Goal: Answer question/provide support: Share knowledge or assist other users

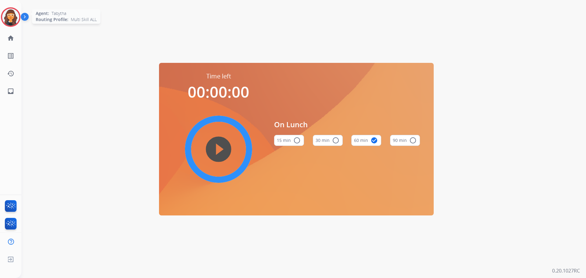
drag, startPoint x: 5, startPoint y: 16, endPoint x: 8, endPoint y: 17, distance: 3.7
click at [5, 16] on img at bounding box center [10, 17] width 17 height 17
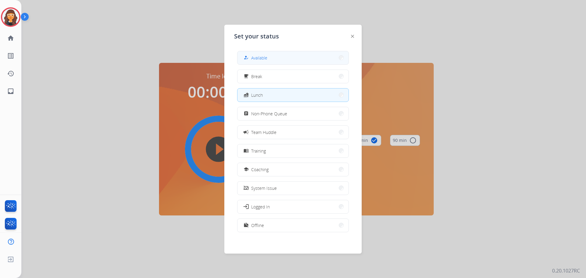
click at [267, 58] on span "Available" at bounding box center [259, 58] width 16 height 6
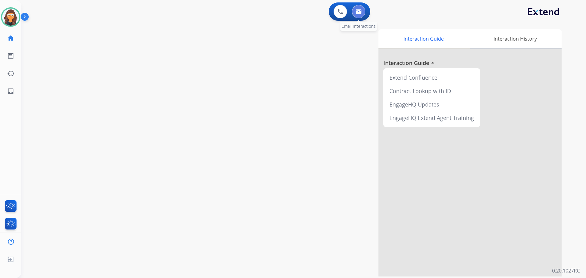
click at [360, 10] on img at bounding box center [358, 11] width 6 height 5
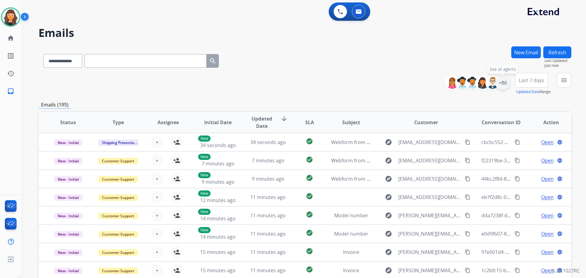
click at [503, 84] on div "+86" at bounding box center [502, 82] width 15 height 15
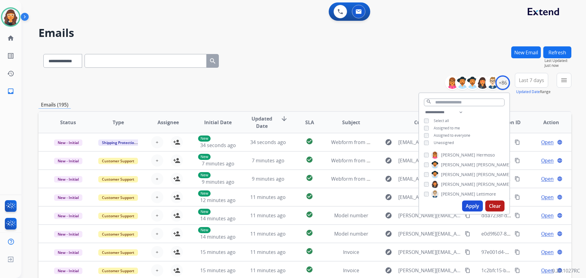
click at [470, 206] on button "Apply" at bounding box center [472, 205] width 21 height 11
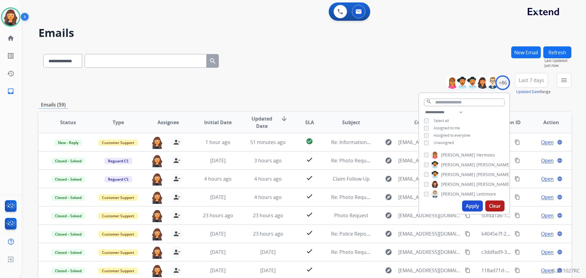
click at [325, 82] on div "**********" at bounding box center [304, 84] width 532 height 22
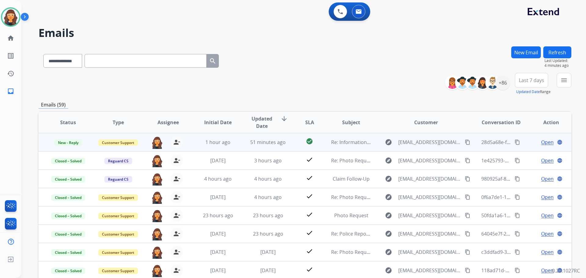
click at [541, 144] on span "Open" at bounding box center [547, 141] width 13 height 7
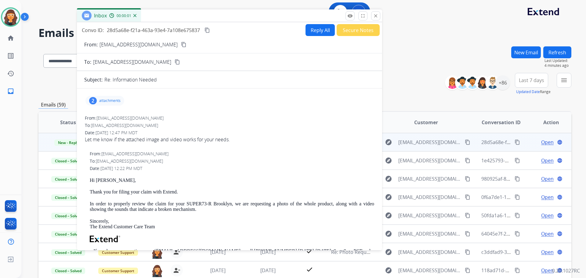
drag, startPoint x: 382, startPoint y: 46, endPoint x: 165, endPoint y: 21, distance: 218.3
click at [165, 21] on div "Inbox 00:00:01" at bounding box center [229, 15] width 305 height 13
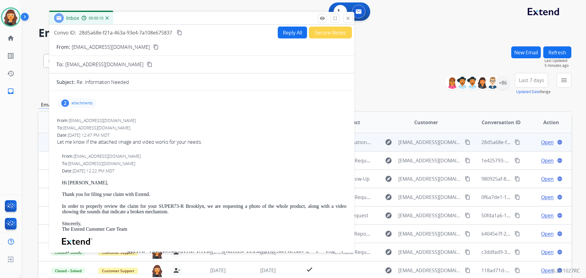
click at [81, 105] on p "attachments" at bounding box center [81, 103] width 21 height 5
click at [92, 46] on p "[EMAIL_ADDRESS][DOMAIN_NAME]" at bounding box center [111, 46] width 78 height 7
click at [91, 41] on form "From: [EMAIL_ADDRESS][DOMAIN_NAME] content_copy To: [EMAIL_ADDRESS][DOMAIN_NAME…" at bounding box center [201, 185] width 305 height 295
click at [91, 40] on form "From: [EMAIL_ADDRESS][DOMAIN_NAME] content_copy To: [EMAIL_ADDRESS][DOMAIN_NAME…" at bounding box center [201, 185] width 305 height 295
click at [82, 47] on p "[EMAIL_ADDRESS][DOMAIN_NAME]" at bounding box center [111, 46] width 78 height 7
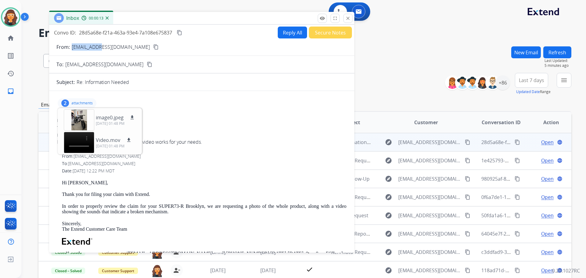
click at [82, 47] on p "[EMAIL_ADDRESS][DOMAIN_NAME]" at bounding box center [111, 46] width 78 height 7
copy p "From:"
click at [110, 118] on p "image0.jpeg" at bounding box center [110, 117] width 28 height 7
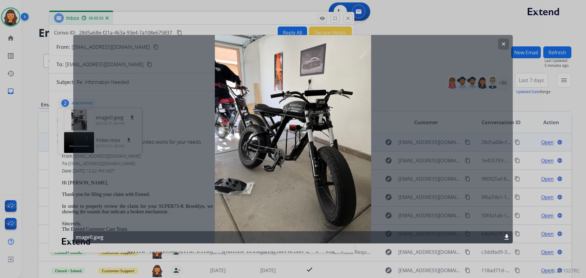
click at [506, 236] on mat-icon "download" at bounding box center [506, 236] width 7 height 7
click at [502, 42] on mat-icon "clear" at bounding box center [502, 43] width 5 height 5
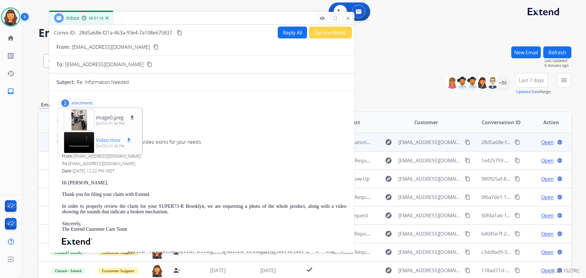
click at [103, 138] on p "Video.mov" at bounding box center [108, 139] width 24 height 7
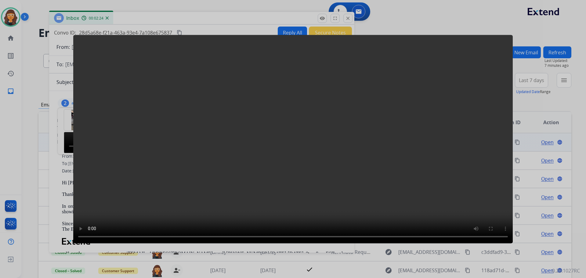
click at [142, 18] on div at bounding box center [293, 139] width 586 height 278
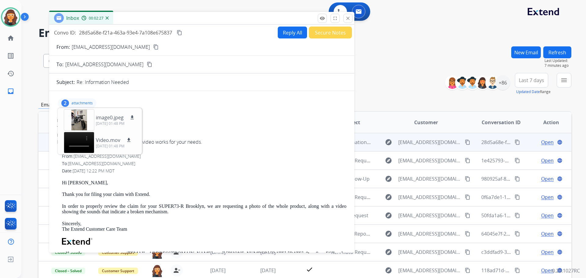
click at [89, 97] on div "2 attachments image0.jpeg download [DATE] 01:48 PM Video.mov download [DATE] 01…" at bounding box center [201, 103] width 290 height 15
drag, startPoint x: 85, startPoint y: 98, endPoint x: 83, endPoint y: 101, distance: 3.7
click at [83, 101] on div "2 attachments image0.jpeg download [DATE] 01:48 PM Video.mov download [DATE] 01…" at bounding box center [77, 103] width 39 height 10
click at [174, 114] on div "2 attachments From: [EMAIL_ADDRESS][DOMAIN_NAME] To: [EMAIL_ADDRESS][DOMAIN_NAM…" at bounding box center [201, 212] width 305 height 233
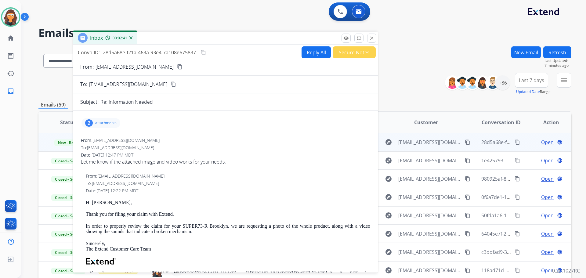
drag, startPoint x: 170, startPoint y: 18, endPoint x: 194, endPoint y: 36, distance: 29.6
click at [194, 36] on div "Inbox 00:02:41" at bounding box center [225, 38] width 305 height 13
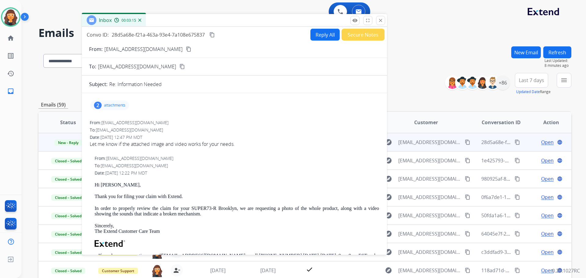
drag, startPoint x: 256, startPoint y: 38, endPoint x: 265, endPoint y: 22, distance: 17.9
click at [265, 22] on div "Inbox 00:03:15" at bounding box center [234, 20] width 305 height 13
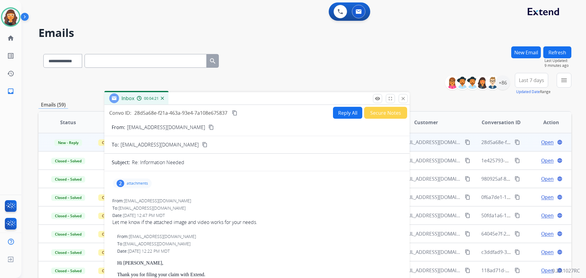
drag, startPoint x: 271, startPoint y: 65, endPoint x: 274, endPoint y: 98, distance: 32.8
click at [281, 99] on div "Inbox 00:04:21" at bounding box center [256, 98] width 305 height 13
click at [15, 19] on img at bounding box center [10, 17] width 17 height 17
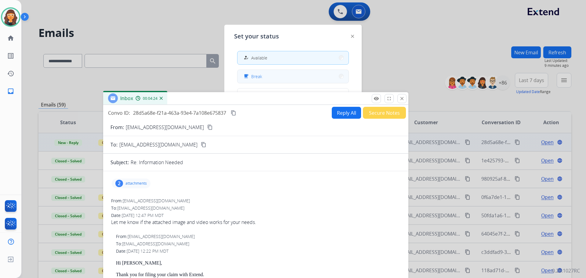
click at [301, 77] on button "free_breakfast Break" at bounding box center [292, 76] width 111 height 13
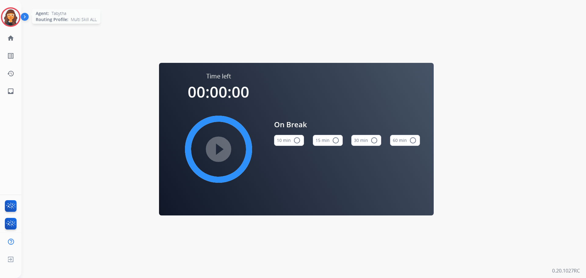
drag, startPoint x: 9, startPoint y: 15, endPoint x: 17, endPoint y: 18, distance: 8.7
click at [9, 15] on img at bounding box center [10, 17] width 17 height 17
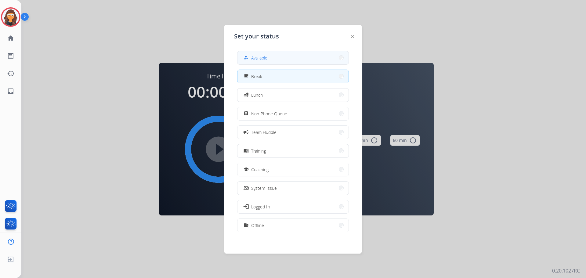
click at [279, 59] on button "how_to_reg Available" at bounding box center [292, 57] width 111 height 13
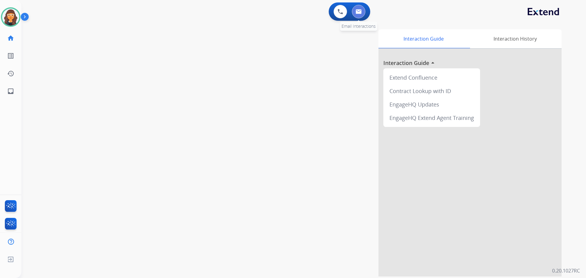
click at [357, 12] on img at bounding box center [358, 11] width 6 height 5
select select "**********"
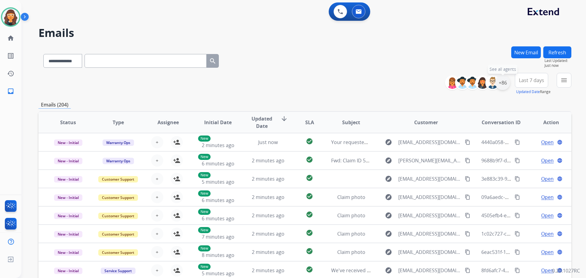
click at [500, 87] on div "+86" at bounding box center [502, 82] width 15 height 15
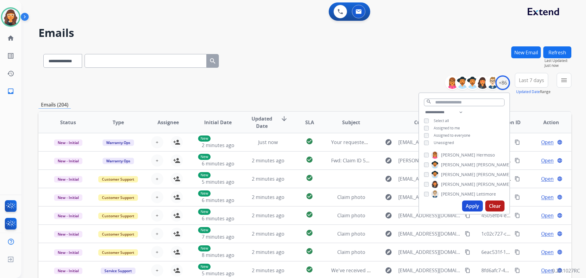
click at [471, 204] on button "Apply" at bounding box center [472, 205] width 21 height 11
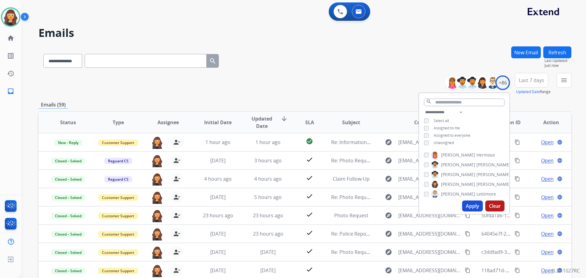
click at [325, 59] on div "**********" at bounding box center [304, 59] width 532 height 27
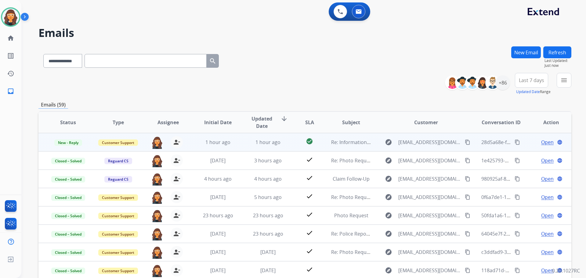
click at [541, 140] on span "Open" at bounding box center [547, 141] width 13 height 7
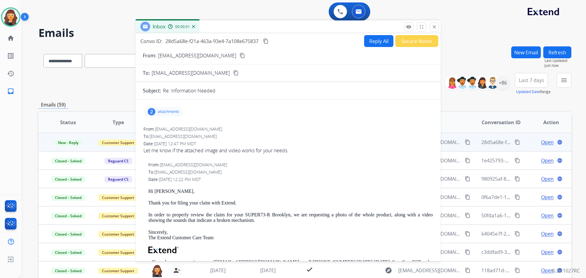
drag, startPoint x: 374, startPoint y: 46, endPoint x: 238, endPoint y: 28, distance: 137.2
click at [238, 28] on div "Inbox 00:00:01" at bounding box center [287, 26] width 305 height 13
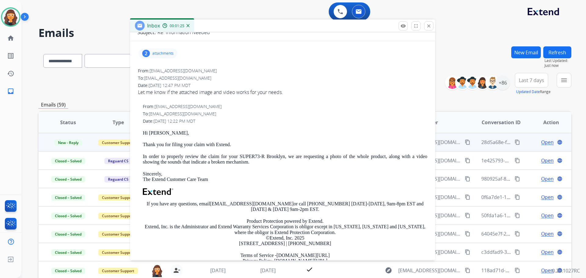
scroll to position [61, 0]
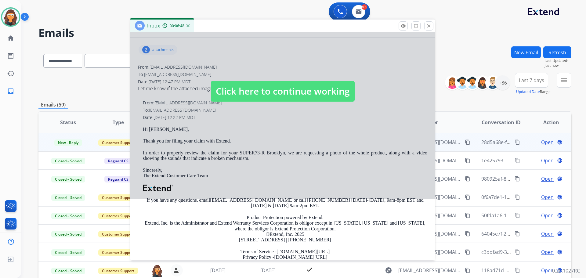
click at [310, 90] on span "Click here to continue working" at bounding box center [283, 91] width 144 height 21
click at [269, 85] on span "Click here to continue working" at bounding box center [283, 91] width 144 height 21
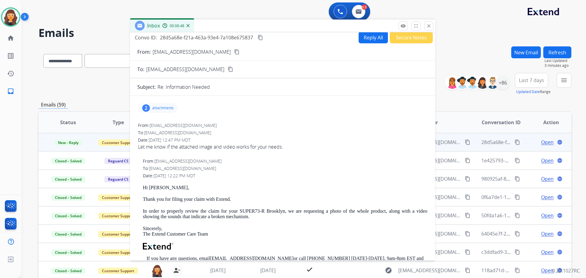
scroll to position [0, 0]
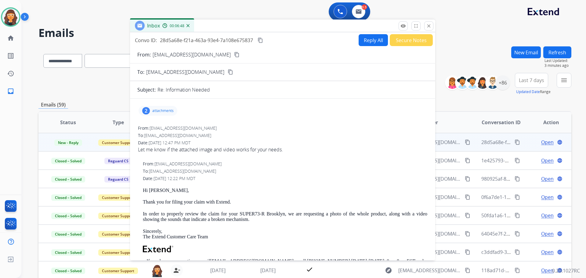
click at [359, 41] on button "Reply All" at bounding box center [372, 40] width 29 height 12
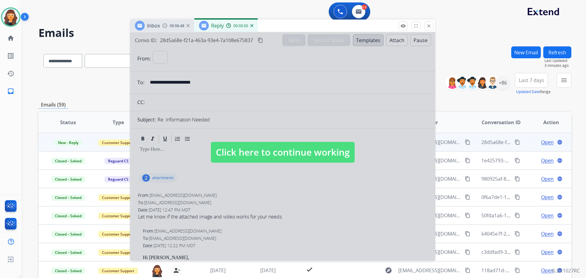
select select "**********"
click at [307, 150] on span "Click here to continue working" at bounding box center [283, 152] width 144 height 21
select select
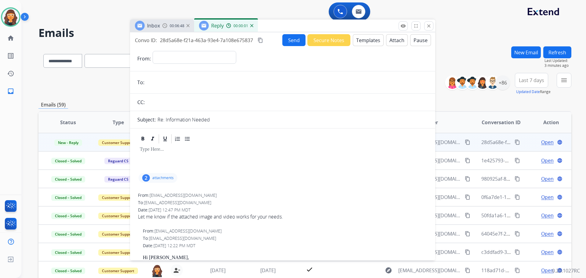
click at [364, 38] on button "Templates" at bounding box center [368, 40] width 31 height 12
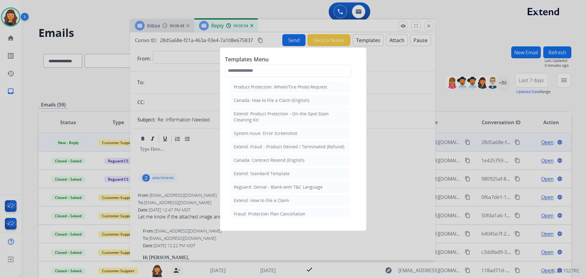
click at [409, 84] on div at bounding box center [293, 139] width 586 height 278
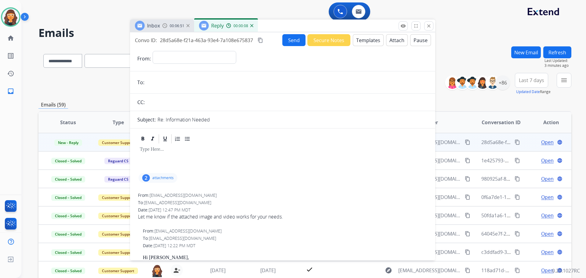
click at [251, 26] on img at bounding box center [251, 25] width 3 height 3
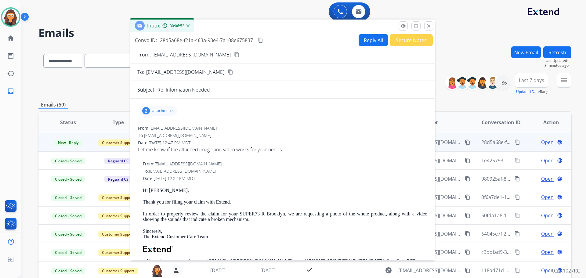
click at [386, 94] on form "From: [EMAIL_ADDRESS][DOMAIN_NAME] content_copy To: [EMAIL_ADDRESS][DOMAIN_NAME…" at bounding box center [282, 193] width 305 height 295
click at [364, 43] on button "Reply All" at bounding box center [372, 40] width 29 height 12
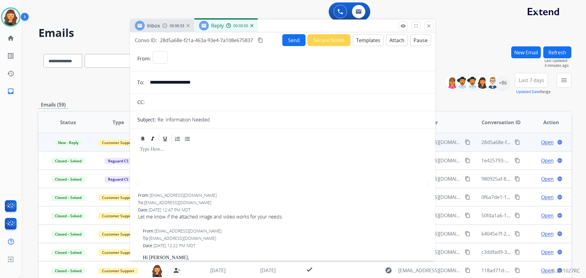
select select "**********"
click at [363, 40] on button "Templates" at bounding box center [368, 40] width 31 height 12
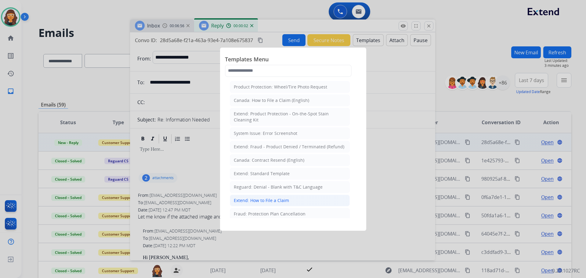
click at [249, 200] on div "Extend: How to File a Claim" at bounding box center [261, 200] width 55 height 6
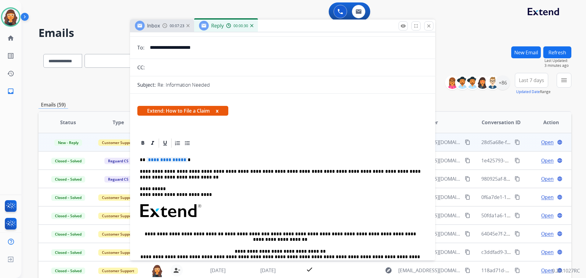
scroll to position [61, 0]
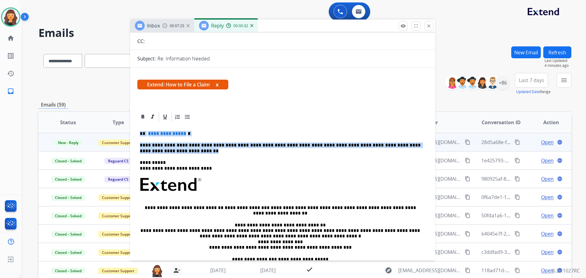
drag, startPoint x: 138, startPoint y: 131, endPoint x: 163, endPoint y: 151, distance: 31.9
click at [163, 151] on div "**********" at bounding box center [282, 204] width 290 height 165
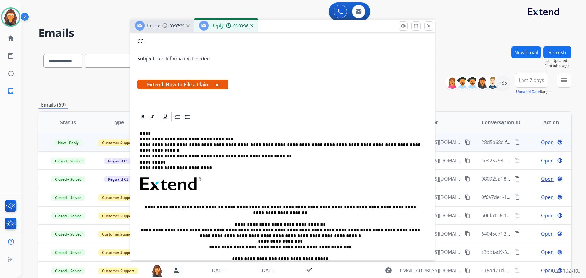
click at [143, 130] on div "**********" at bounding box center [282, 204] width 290 height 164
click at [171, 137] on p "**********" at bounding box center [280, 142] width 281 height 23
click at [178, 129] on div "**********" at bounding box center [282, 204] width 290 height 164
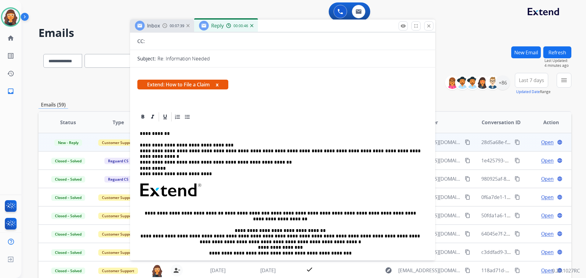
click at [234, 142] on p "**********" at bounding box center [280, 150] width 281 height 17
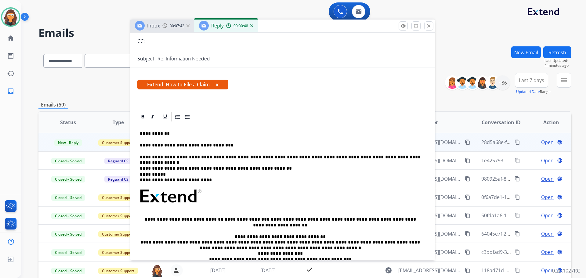
click at [421, 159] on div "**********" at bounding box center [282, 210] width 290 height 177
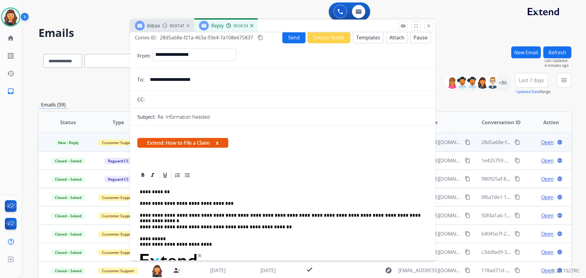
scroll to position [0, 0]
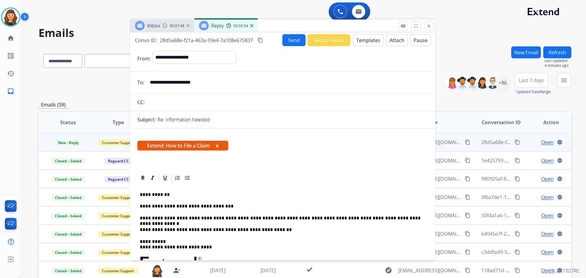
click at [291, 41] on button "Send" at bounding box center [293, 40] width 23 height 12
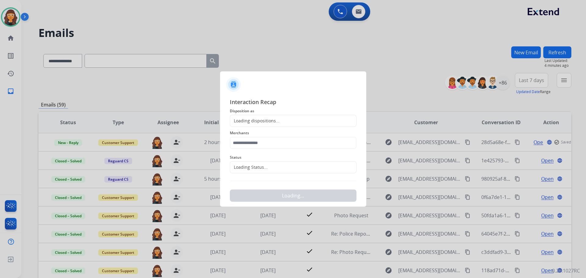
click at [287, 118] on div "Loading dispositions..." at bounding box center [293, 121] width 127 height 12
click at [261, 167] on div "Loading Status..." at bounding box center [249, 167] width 38 height 6
click at [262, 141] on input "text" at bounding box center [293, 143] width 127 height 12
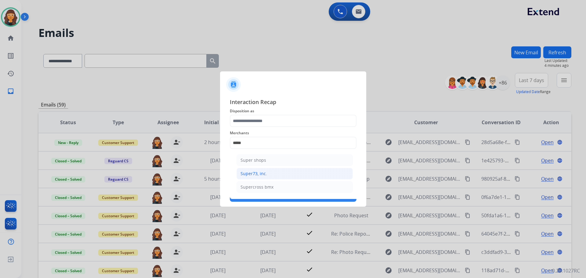
click at [263, 174] on div "Super73, inc." at bounding box center [253, 173] width 27 height 6
type input "**********"
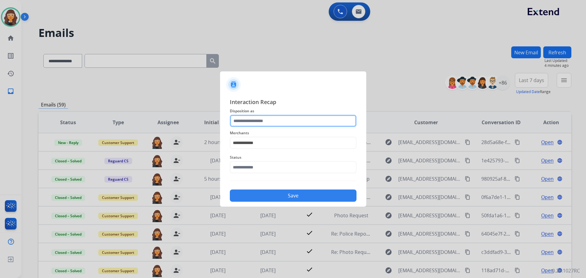
click at [256, 122] on input "text" at bounding box center [293, 121] width 127 height 12
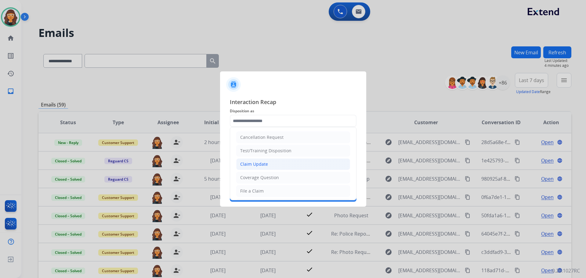
click at [256, 161] on li "Claim Update" at bounding box center [293, 164] width 114 height 12
type input "**********"
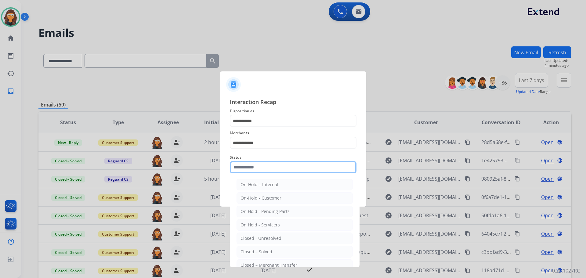
click at [244, 169] on input "text" at bounding box center [293, 167] width 127 height 12
click at [249, 253] on div "Closed – Solved" at bounding box center [256, 252] width 32 height 6
type input "**********"
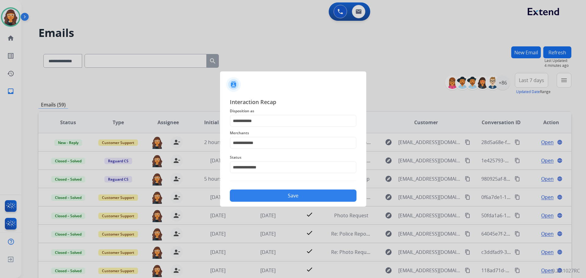
click at [265, 197] on button "Save" at bounding box center [293, 195] width 127 height 12
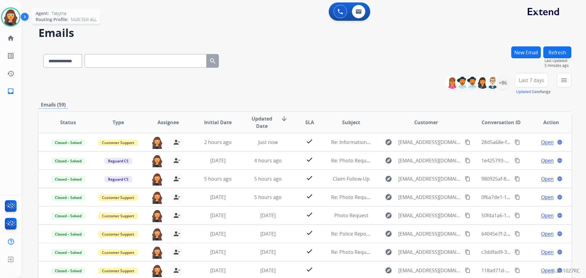
click at [18, 20] on img at bounding box center [10, 17] width 17 height 17
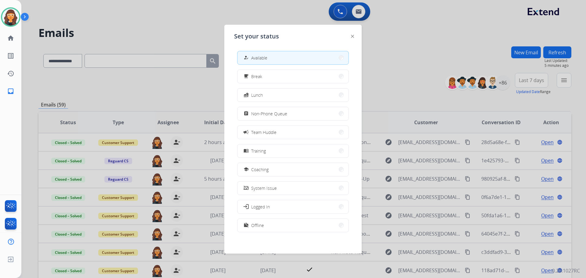
drag, startPoint x: 289, startPoint y: 112, endPoint x: 293, endPoint y: 118, distance: 7.5
click at [289, 114] on button "assignment Non-Phone Queue" at bounding box center [292, 113] width 111 height 13
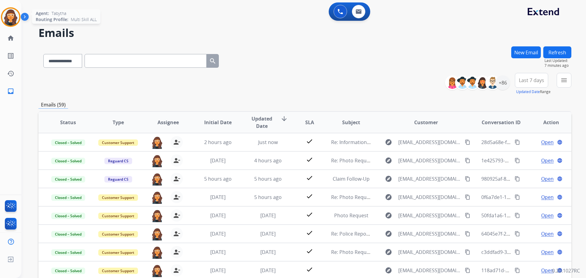
click at [14, 20] on img at bounding box center [10, 17] width 17 height 17
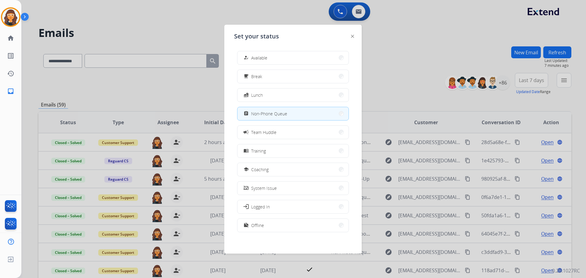
click at [263, 57] on span "Available" at bounding box center [259, 58] width 16 height 6
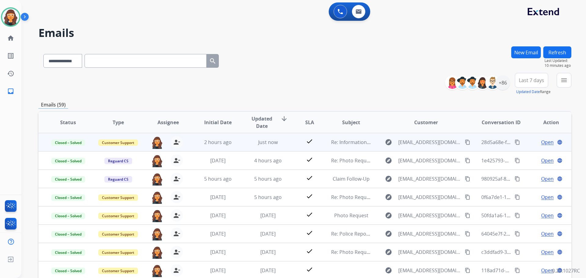
click at [514, 142] on mat-icon "content_copy" at bounding box center [516, 141] width 5 height 5
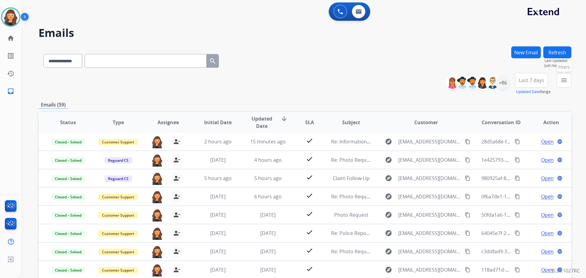
click at [563, 84] on mat-icon "menu" at bounding box center [563, 80] width 7 height 7
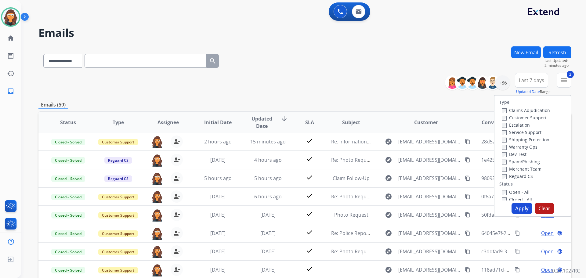
drag, startPoint x: 515, startPoint y: 208, endPoint x: 517, endPoint y: 202, distance: 6.7
click at [516, 208] on button "Apply" at bounding box center [521, 208] width 21 height 11
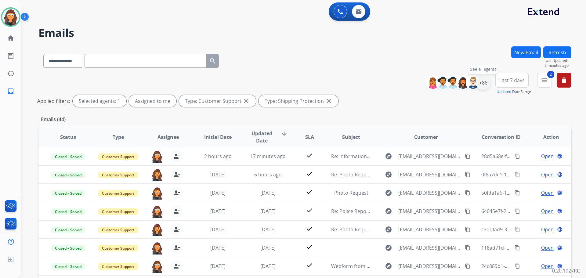
click at [484, 80] on div "+86" at bounding box center [482, 82] width 15 height 15
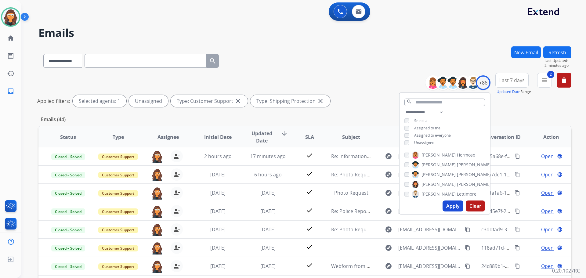
click at [449, 209] on button "Apply" at bounding box center [452, 205] width 21 height 11
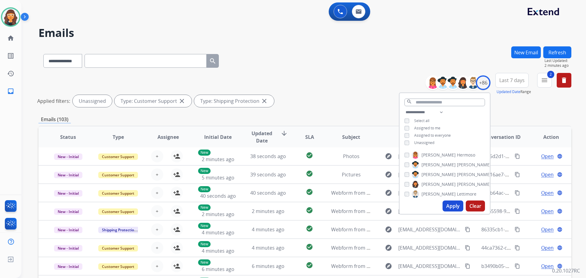
click at [320, 77] on div "**********" at bounding box center [304, 91] width 532 height 37
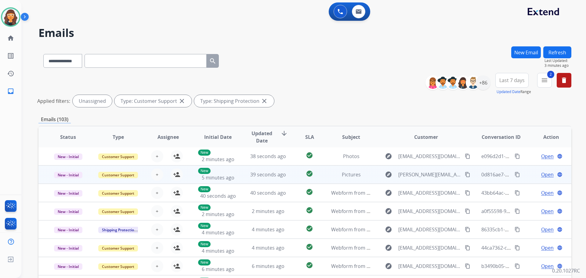
scroll to position [84, 0]
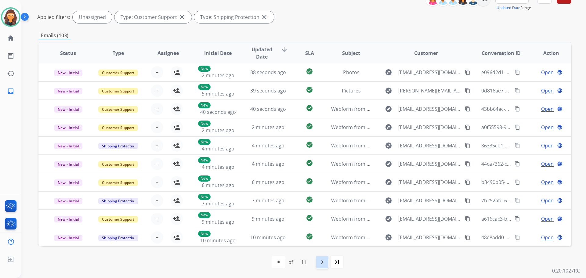
click at [325, 261] on mat-icon "navigate_next" at bounding box center [321, 261] width 7 height 7
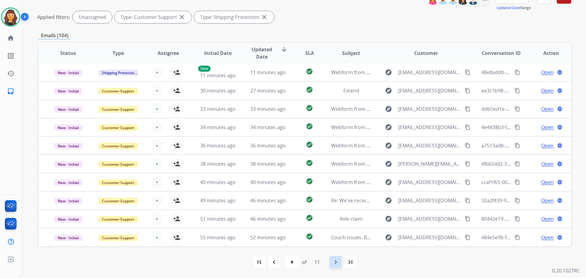
click at [335, 264] on mat-icon "navigate_next" at bounding box center [335, 261] width 7 height 7
click at [338, 266] on div "navigate_next" at bounding box center [335, 261] width 13 height 13
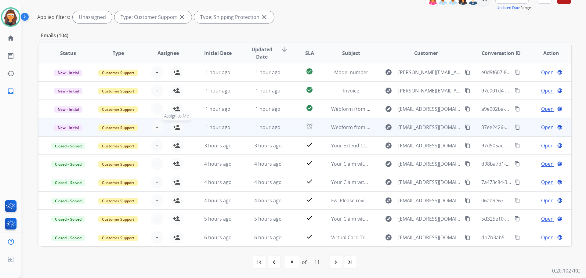
click at [174, 127] on mat-icon "person_add" at bounding box center [176, 127] width 7 height 7
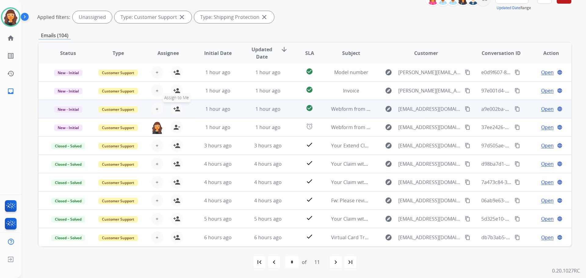
click at [177, 109] on mat-icon "person_add" at bounding box center [176, 108] width 7 height 7
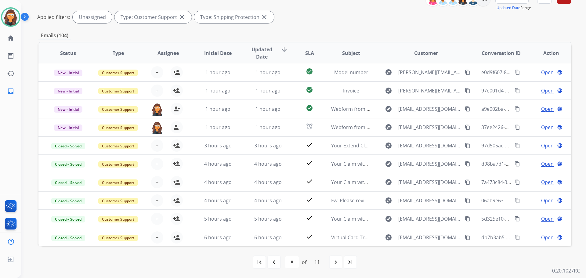
click at [344, 21] on div "Applied filters: Unassigned Type: Customer Support close Type: Shipping Protect…" at bounding box center [303, 17] width 532 height 12
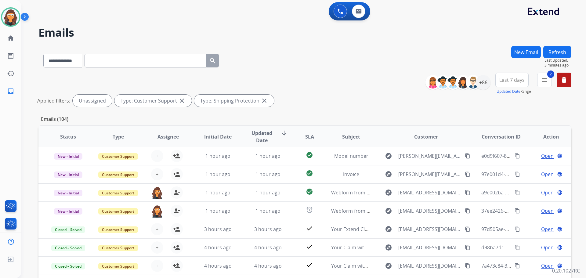
scroll to position [0, 0]
click at [546, 79] on mat-icon "menu" at bounding box center [543, 80] width 7 height 7
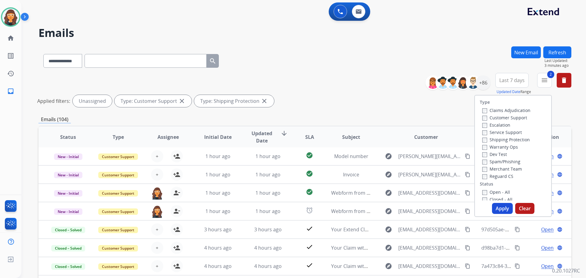
click at [519, 210] on button "Clear" at bounding box center [524, 208] width 19 height 11
select select "*"
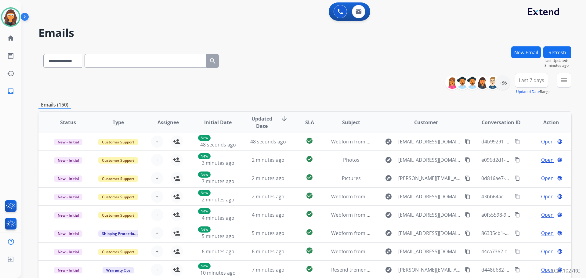
click at [384, 73] on div "**********" at bounding box center [304, 84] width 532 height 22
click at [503, 80] on div "+86" at bounding box center [502, 82] width 15 height 15
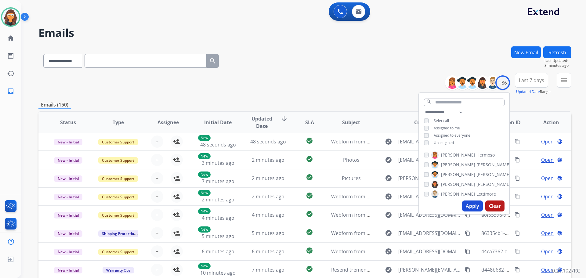
drag, startPoint x: 468, startPoint y: 203, endPoint x: 468, endPoint y: 208, distance: 4.3
click at [468, 205] on button "Apply" at bounding box center [472, 205] width 21 height 11
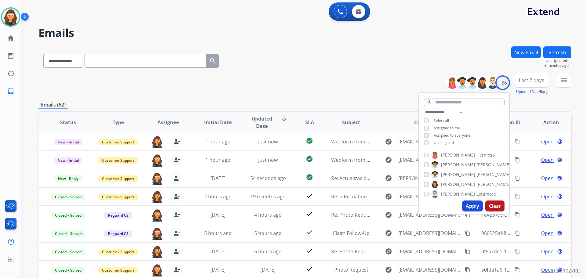
click at [309, 90] on div "**********" at bounding box center [304, 84] width 532 height 22
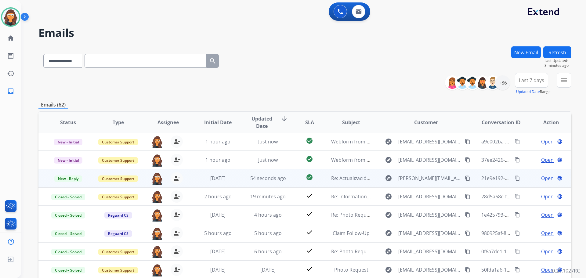
click at [543, 178] on span "Open" at bounding box center [547, 177] width 13 height 7
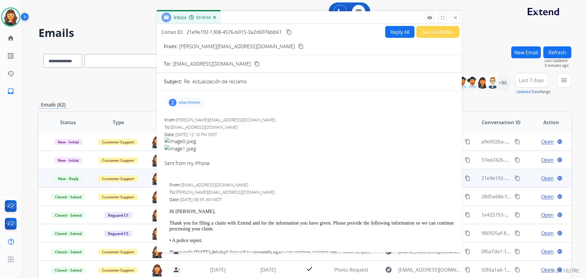
drag, startPoint x: 416, startPoint y: 46, endPoint x: 306, endPoint y: 20, distance: 112.5
click at [306, 20] on div "Inbox 00:00:04" at bounding box center [308, 17] width 305 height 13
click at [428, 18] on mat-icon "remove_red_eye" at bounding box center [429, 17] width 5 height 5
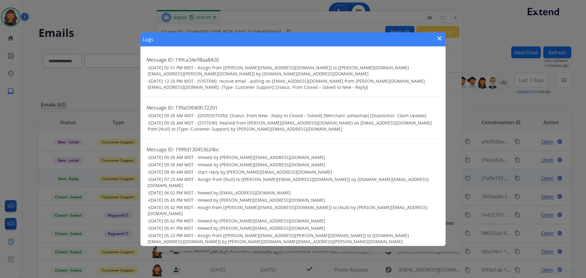
click at [438, 39] on mat-icon "close" at bounding box center [438, 38] width 7 height 7
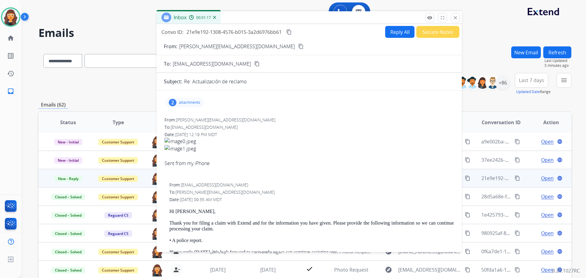
click at [186, 98] on div "2 attachments" at bounding box center [184, 103] width 39 height 10
click at [210, 137] on p "image1.jpeg" at bounding box center [217, 139] width 28 height 7
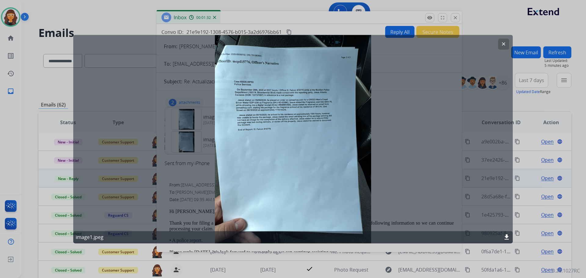
click at [501, 43] on mat-icon "clear" at bounding box center [502, 43] width 5 height 5
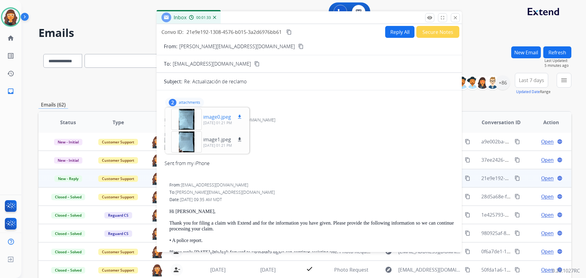
click at [211, 117] on p "image0.jpeg" at bounding box center [217, 116] width 28 height 7
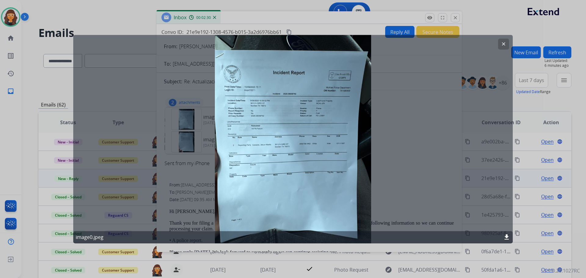
click at [501, 43] on mat-icon "clear" at bounding box center [502, 43] width 5 height 5
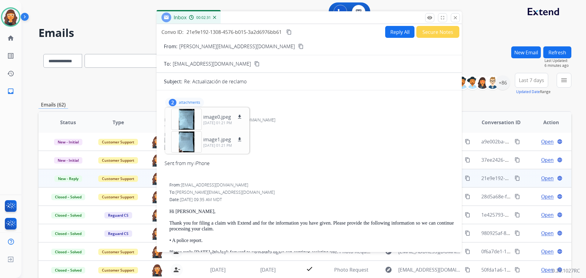
click at [191, 45] on p "[PERSON_NAME][EMAIL_ADDRESS][DOMAIN_NAME]" at bounding box center [237, 46] width 116 height 7
copy p "From:"
click at [188, 102] on p "attachments" at bounding box center [189, 102] width 21 height 5
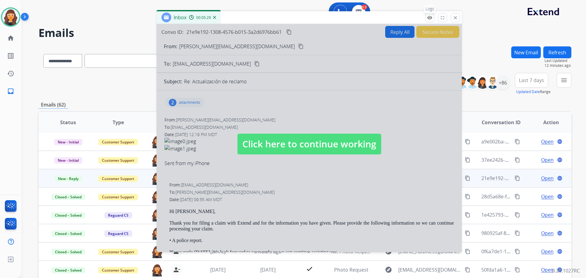
click at [429, 19] on mat-icon "remove_red_eye" at bounding box center [429, 17] width 5 height 5
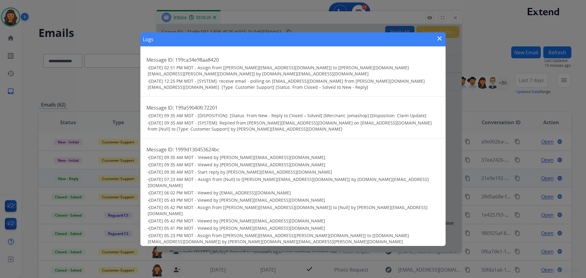
click at [435, 37] on mat-icon "close" at bounding box center [438, 38] width 7 height 7
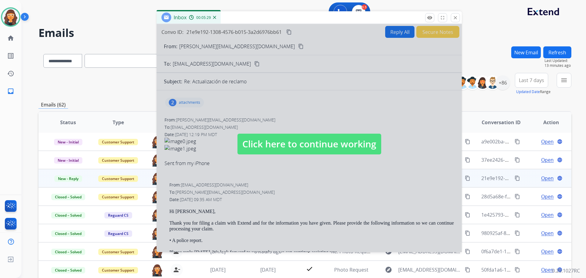
click at [265, 145] on span "Click here to continue working" at bounding box center [309, 144] width 144 height 21
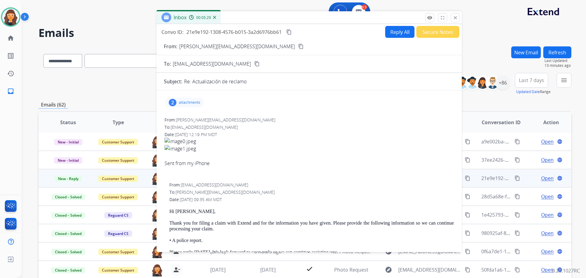
click at [195, 101] on p "attachments" at bounding box center [189, 102] width 21 height 5
click at [214, 138] on p "image1.jpeg" at bounding box center [217, 139] width 28 height 7
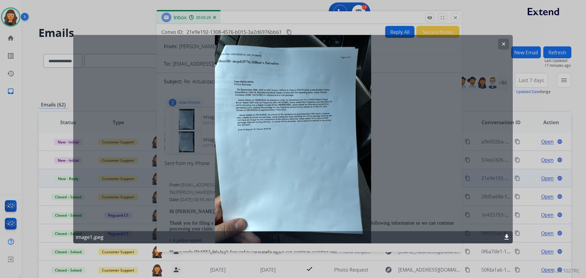
click at [504, 44] on mat-icon "clear" at bounding box center [502, 43] width 5 height 5
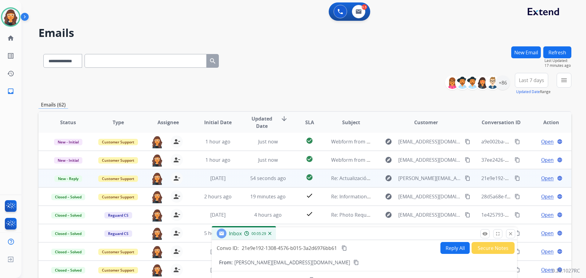
drag, startPoint x: 364, startPoint y: 17, endPoint x: 420, endPoint y: 241, distance: 230.5
click at [420, 240] on div "Inbox 00:05:29" at bounding box center [364, 233] width 305 height 13
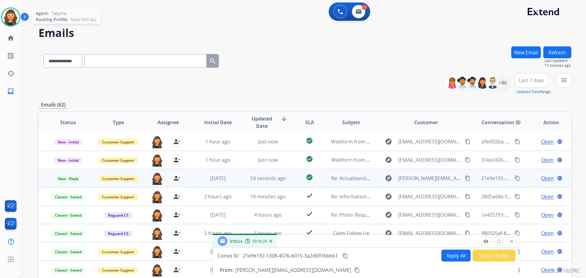
click at [11, 21] on img at bounding box center [10, 17] width 17 height 17
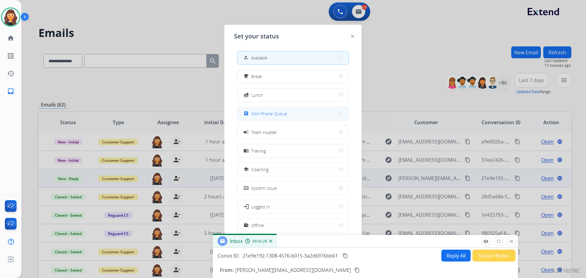
click at [282, 115] on span "Non-Phone Queue" at bounding box center [269, 113] width 36 height 6
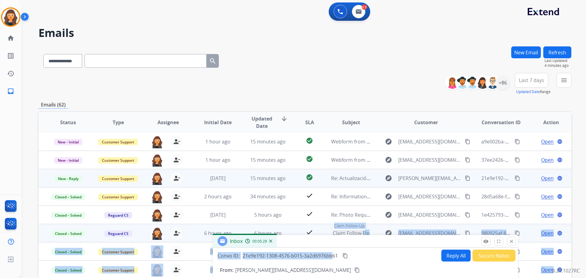
drag, startPoint x: 336, startPoint y: 242, endPoint x: 357, endPoint y: 235, distance: 22.9
click at [357, 235] on div "**********" at bounding box center [304, 196] width 532 height 301
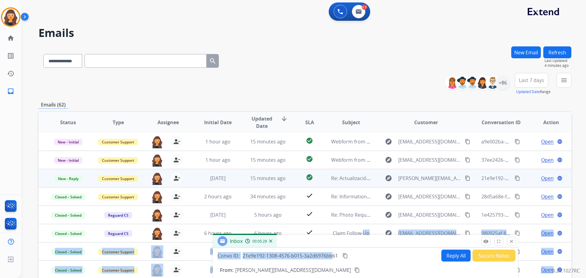
click at [355, 245] on div "Inbox 00:05:29" at bounding box center [365, 241] width 305 height 13
click at [359, 244] on div "Inbox 00:05:29" at bounding box center [365, 241] width 305 height 13
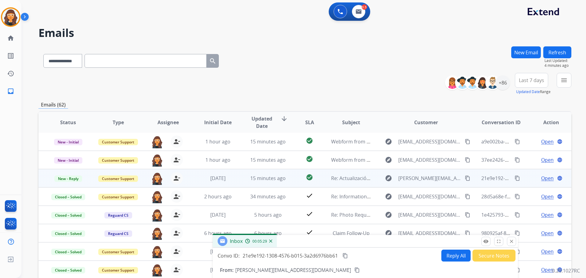
click at [374, 267] on div "From: [PERSON_NAME][EMAIL_ADDRESS][DOMAIN_NAME] content_copy" at bounding box center [365, 269] width 305 height 7
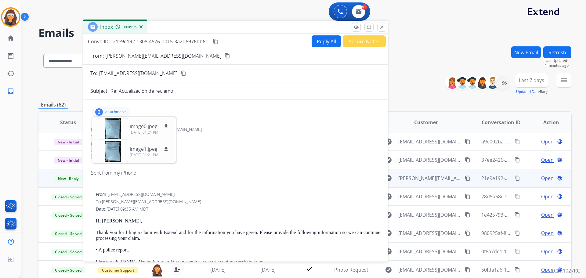
drag, startPoint x: 374, startPoint y: 245, endPoint x: 197, endPoint y: 101, distance: 228.0
click at [245, 33] on div "Inbox 00:05:29" at bounding box center [235, 27] width 305 height 13
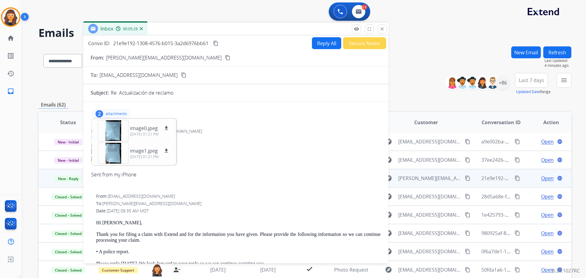
click at [120, 114] on p "attachments" at bounding box center [116, 113] width 21 height 5
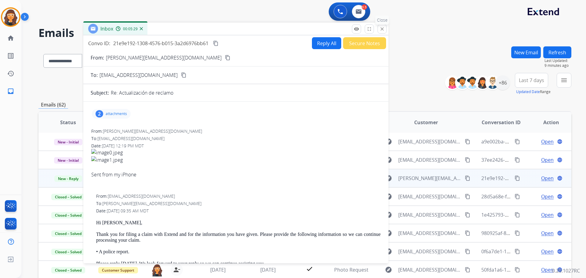
click at [382, 26] on mat-icon "close" at bounding box center [381, 28] width 5 height 5
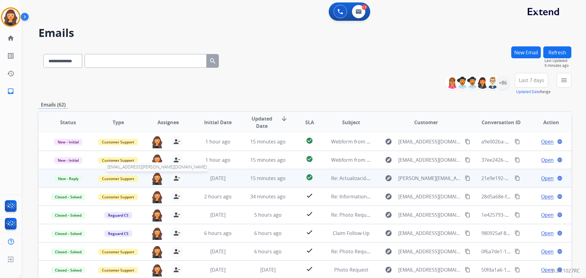
click at [157, 177] on img at bounding box center [157, 178] width 12 height 13
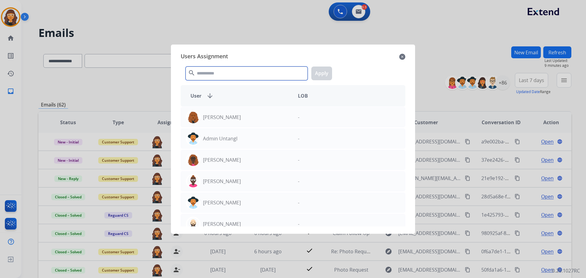
click at [207, 71] on input "text" at bounding box center [246, 73] width 122 height 14
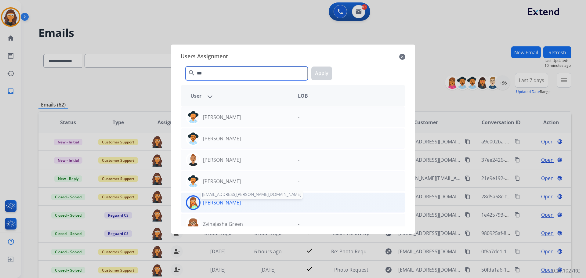
type input "***"
click at [213, 203] on p "[PERSON_NAME]" at bounding box center [222, 202] width 38 height 7
click at [327, 71] on button "Apply" at bounding box center [321, 73] width 21 height 14
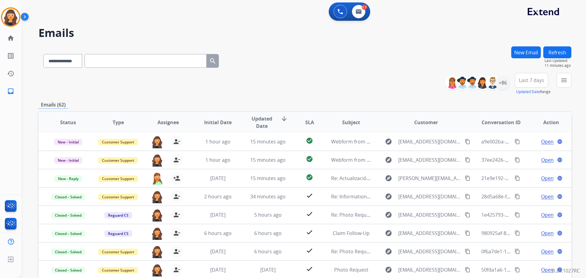
click at [558, 49] on button "Refresh" at bounding box center [557, 52] width 28 height 12
click at [10, 20] on img at bounding box center [10, 17] width 17 height 17
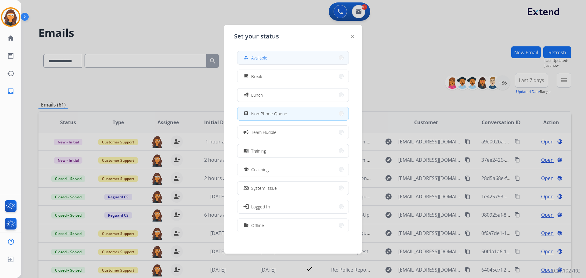
click at [281, 56] on button "how_to_reg Available" at bounding box center [292, 57] width 111 height 13
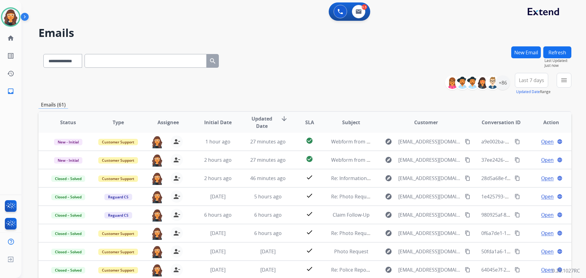
drag, startPoint x: 330, startPoint y: 74, endPoint x: 336, endPoint y: 74, distance: 5.5
click at [332, 74] on div "**********" at bounding box center [304, 84] width 532 height 22
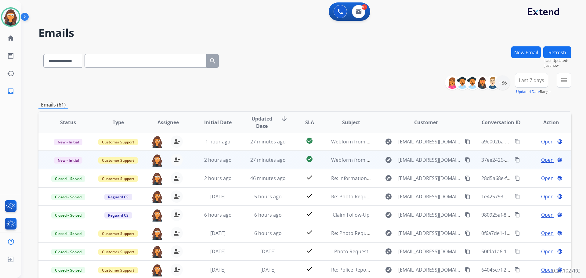
click at [541, 159] on span "Open" at bounding box center [547, 159] width 13 height 7
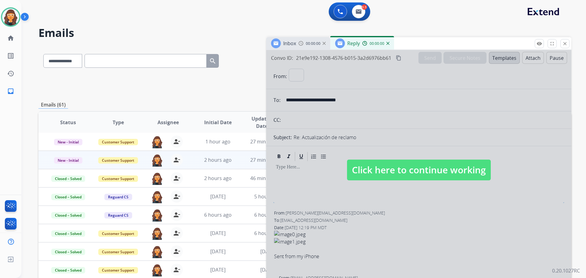
select select "**********"
click at [417, 170] on span "Click here to continue working" at bounding box center [419, 169] width 144 height 21
select select
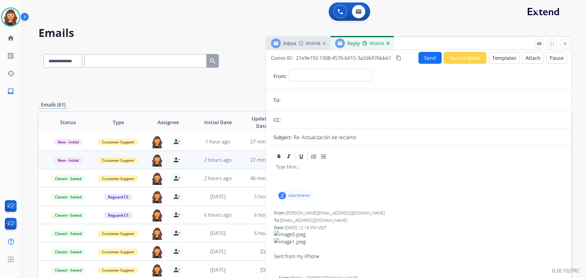
click at [386, 44] on img at bounding box center [387, 43] width 3 height 3
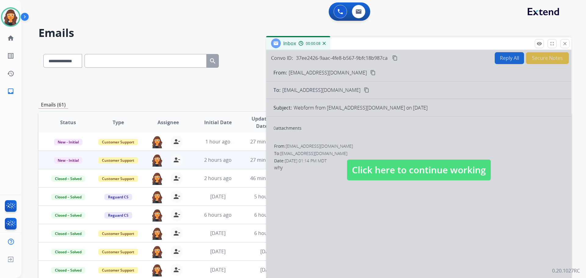
click at [380, 167] on span "Click here to continue working" at bounding box center [419, 169] width 144 height 21
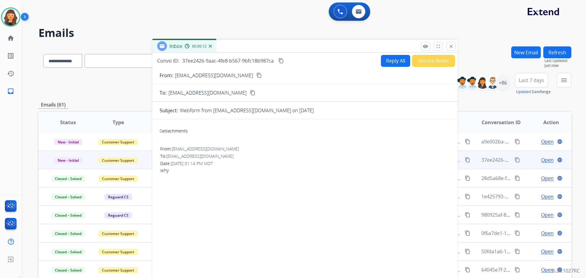
drag, startPoint x: 368, startPoint y: 45, endPoint x: 251, endPoint y: 53, distance: 117.4
click at [253, 48] on div "Inbox 00:00:12" at bounding box center [304, 46] width 305 height 13
click at [192, 75] on p "[EMAIL_ADDRESS][DOMAIN_NAME]" at bounding box center [213, 75] width 78 height 7
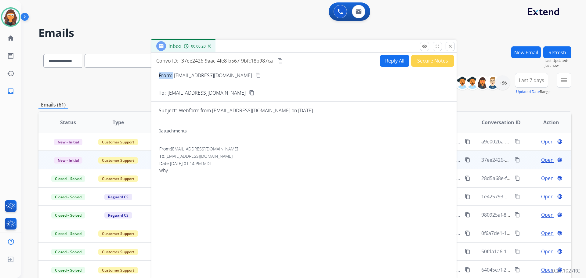
copy p "From:"
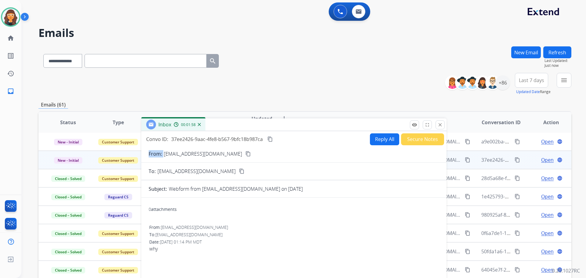
drag, startPoint x: 341, startPoint y: 46, endPoint x: 293, endPoint y: 106, distance: 76.6
click at [331, 125] on div "Inbox 00:01:58" at bounding box center [293, 124] width 305 height 13
click at [12, 18] on img at bounding box center [10, 17] width 17 height 17
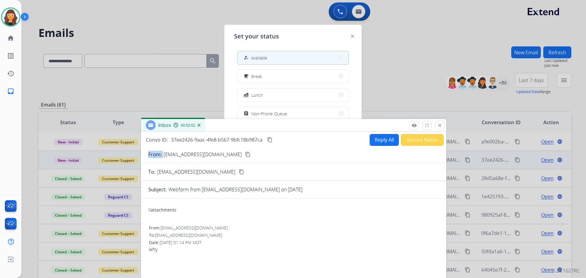
drag, startPoint x: 301, startPoint y: 113, endPoint x: 289, endPoint y: 106, distance: 13.2
click at [296, 113] on button "assignment Non-Phone Queue" at bounding box center [292, 113] width 111 height 13
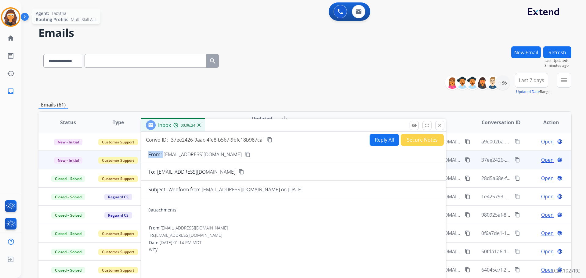
click at [2, 15] on img at bounding box center [10, 17] width 17 height 17
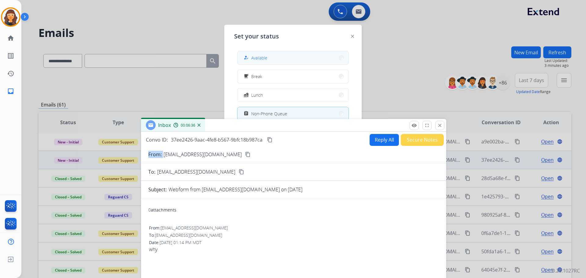
click at [263, 58] on span "Available" at bounding box center [259, 58] width 16 height 6
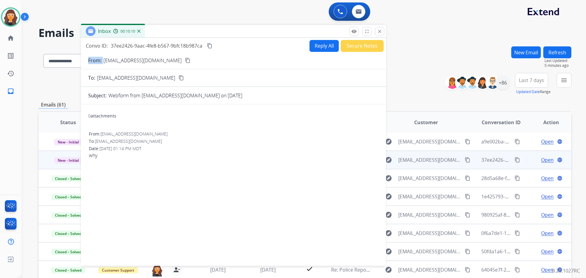
drag, startPoint x: 253, startPoint y: 128, endPoint x: 192, endPoint y: 34, distance: 112.1
click at [192, 34] on div "Inbox 00:10:10" at bounding box center [233, 31] width 305 height 13
click at [366, 48] on button "Secure Notes" at bounding box center [361, 46] width 43 height 12
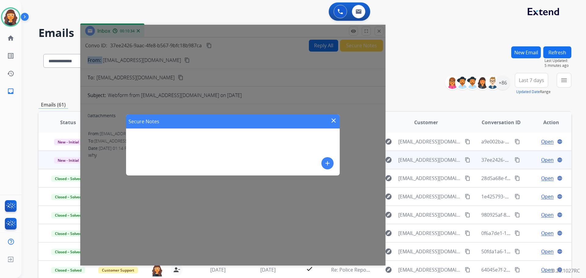
click at [333, 161] on button "add" at bounding box center [327, 163] width 12 height 12
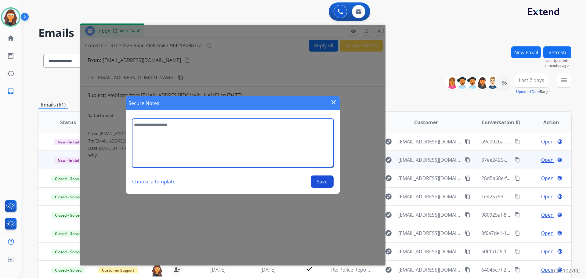
click at [266, 157] on textarea at bounding box center [232, 143] width 201 height 49
type textarea "**********"
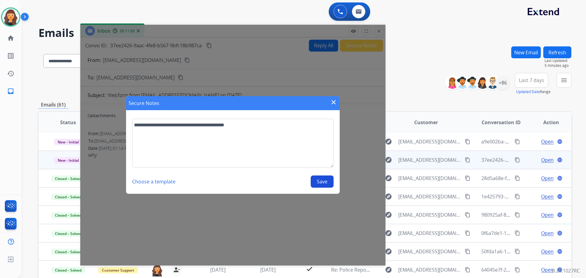
click at [324, 181] on button "Save" at bounding box center [321, 181] width 23 height 12
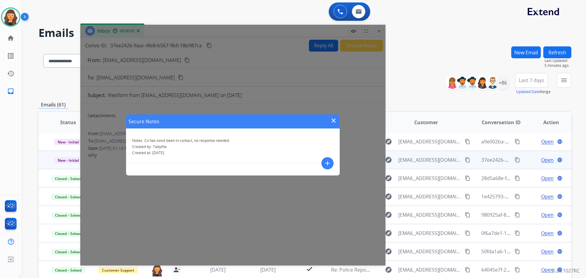
click at [333, 118] on mat-icon "close" at bounding box center [333, 120] width 7 height 7
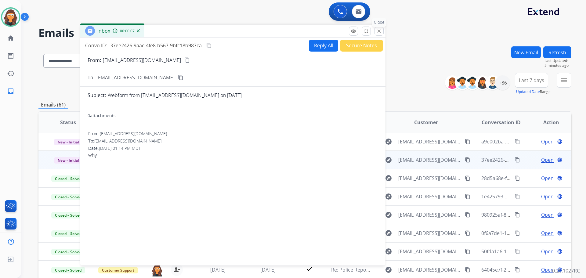
click at [378, 30] on mat-icon "close" at bounding box center [378, 30] width 5 height 5
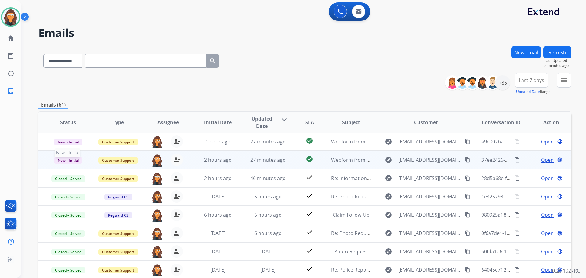
click at [66, 159] on span "New - Initial" at bounding box center [68, 160] width 28 height 6
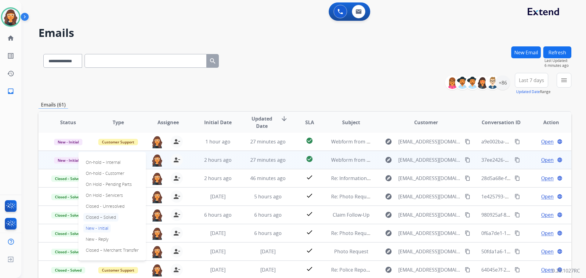
click at [97, 216] on p "Closed – Solved" at bounding box center [100, 217] width 35 height 9
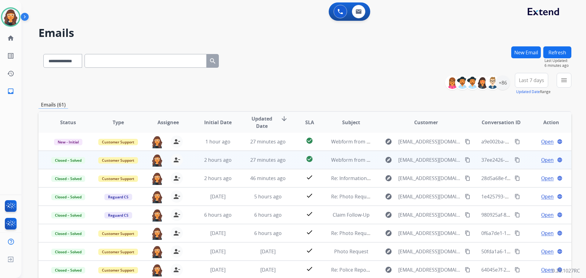
click at [559, 49] on button "Refresh" at bounding box center [557, 52] width 28 height 12
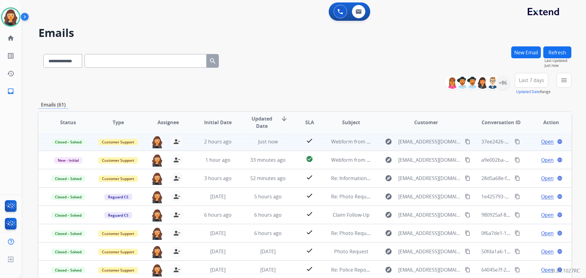
click at [299, 77] on div "**********" at bounding box center [304, 84] width 532 height 22
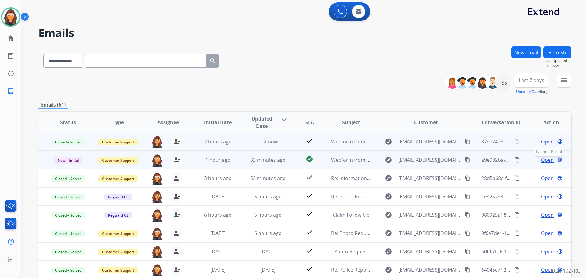
click at [556, 159] on button "language Launch Portal" at bounding box center [559, 159] width 7 height 7
click at [541, 157] on span "Open" at bounding box center [547, 159] width 13 height 7
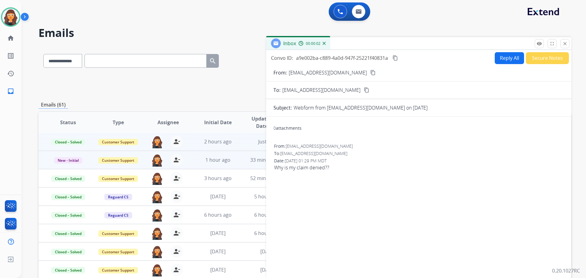
click at [309, 70] on p "[EMAIL_ADDRESS][DOMAIN_NAME]" at bounding box center [327, 72] width 78 height 7
copy p "From:"
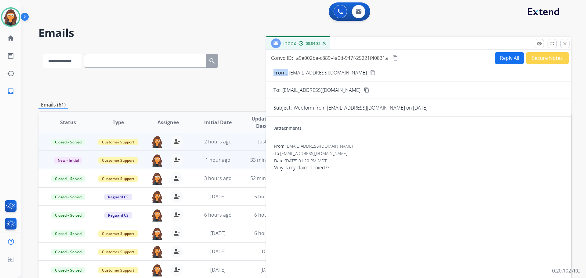
click at [60, 58] on select "**********" at bounding box center [62, 61] width 38 height 14
select select "**********"
click at [43, 54] on select "**********" at bounding box center [62, 61] width 38 height 14
click at [111, 59] on input "text" at bounding box center [145, 61] width 122 height 14
paste input "**********"
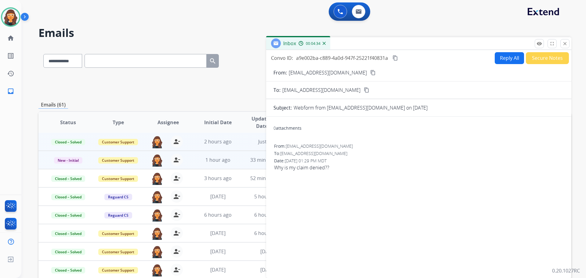
type input "**********"
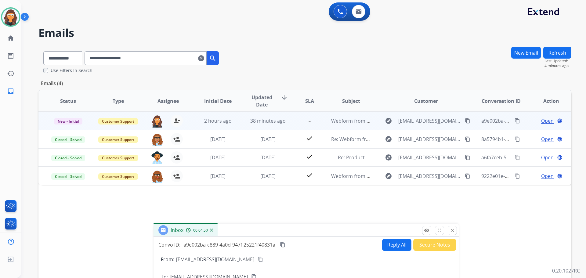
drag, startPoint x: 425, startPoint y: 43, endPoint x: 295, endPoint y: 248, distance: 243.2
click at [295, 237] on div "Inbox 00:04:50" at bounding box center [305, 230] width 305 height 13
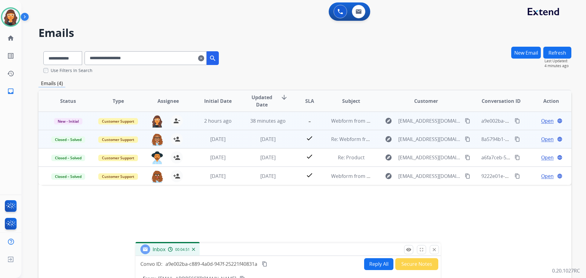
click at [541, 139] on span "Open" at bounding box center [547, 138] width 13 height 7
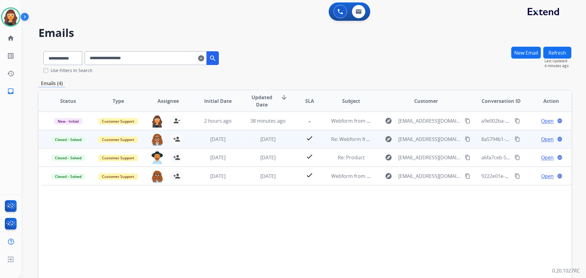
click at [541, 139] on span "Open" at bounding box center [547, 138] width 13 height 7
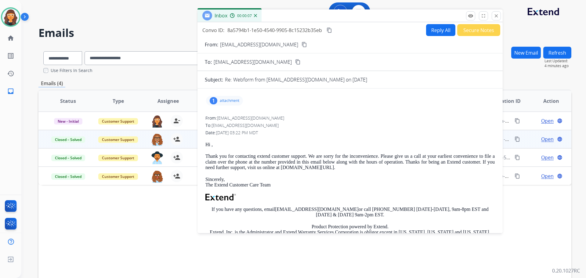
drag, startPoint x: 440, startPoint y: 45, endPoint x: 371, endPoint y: 17, distance: 74.6
click at [371, 17] on div "Inbox 00:00:07" at bounding box center [349, 15] width 305 height 13
click at [499, 15] on button "close Close" at bounding box center [495, 14] width 9 height 9
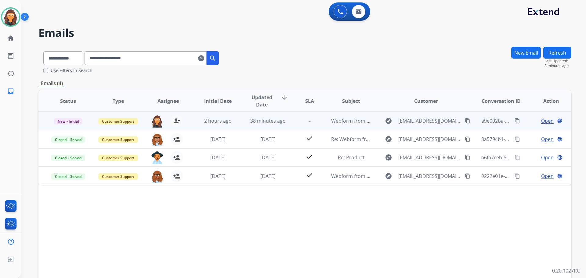
click at [541, 118] on span "Open" at bounding box center [547, 120] width 13 height 7
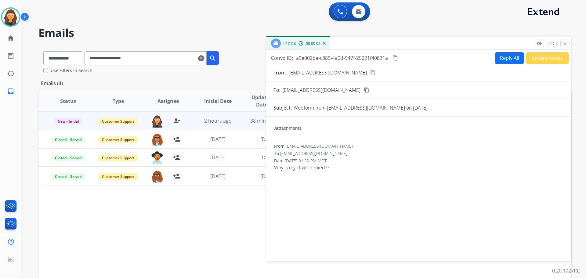
click at [541, 58] on button "Secure Notes" at bounding box center [546, 58] width 43 height 12
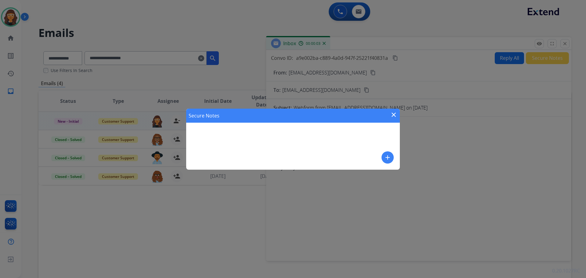
click at [384, 158] on mat-icon "add" at bounding box center [387, 157] width 7 height 7
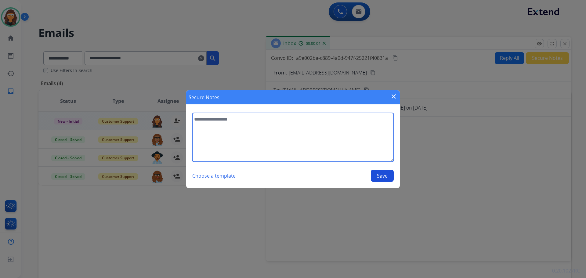
click at [297, 119] on textarea at bounding box center [292, 137] width 201 height 49
click at [282, 119] on textarea "**********" at bounding box center [292, 137] width 201 height 49
paste textarea "**********"
type textarea "**********"
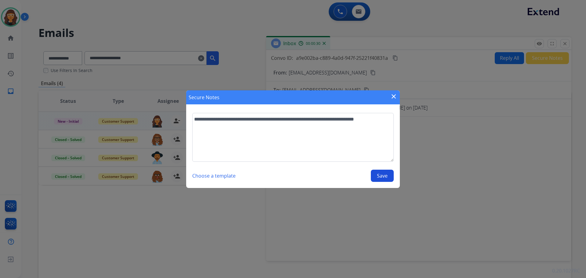
click at [384, 175] on button "Save" at bounding box center [382, 176] width 23 height 12
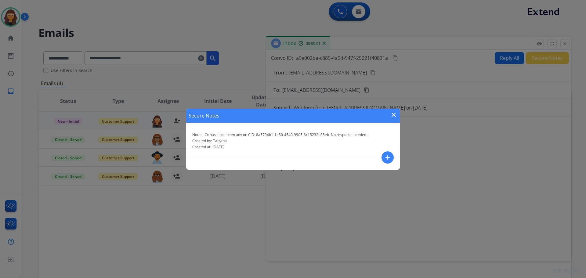
click at [395, 113] on mat-icon "close" at bounding box center [393, 114] width 7 height 7
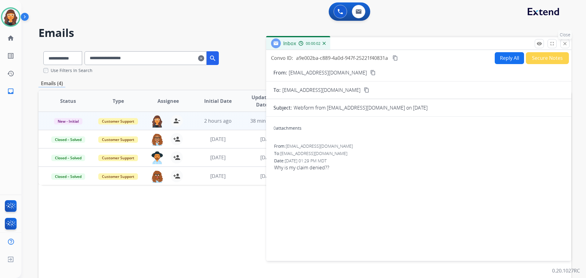
click at [564, 43] on mat-icon "close" at bounding box center [564, 43] width 5 height 5
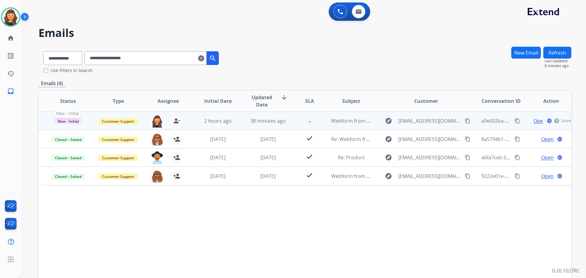
click at [69, 120] on span "New - Initial" at bounding box center [68, 121] width 28 height 6
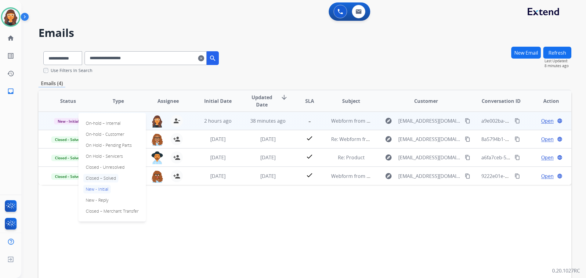
click at [97, 175] on p "Closed – Solved" at bounding box center [100, 178] width 35 height 9
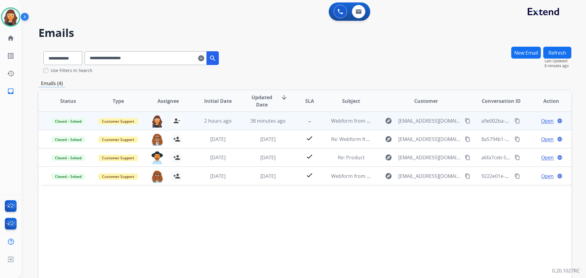
click at [204, 57] on mat-icon "clear" at bounding box center [201, 58] width 6 height 7
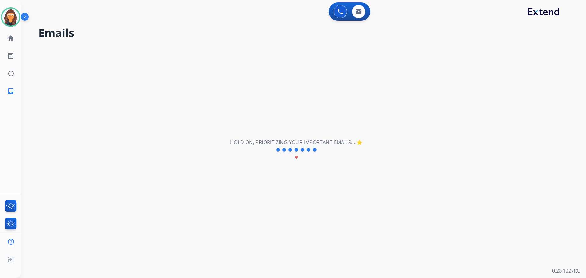
select select "**********"
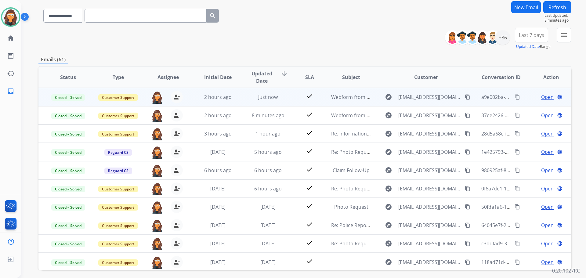
scroll to position [69, 0]
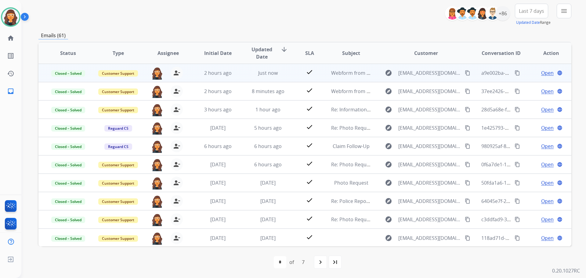
click at [302, 9] on div "**********" at bounding box center [304, 15] width 532 height 22
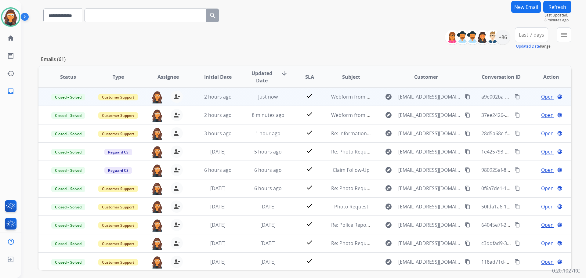
scroll to position [0, 0]
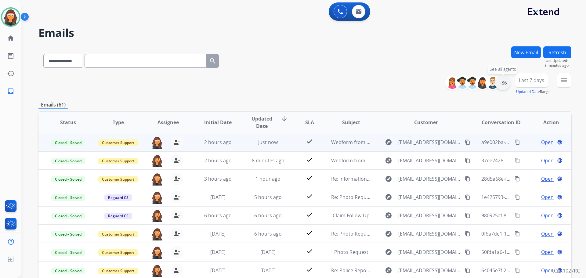
click at [500, 83] on div "+86" at bounding box center [502, 82] width 15 height 15
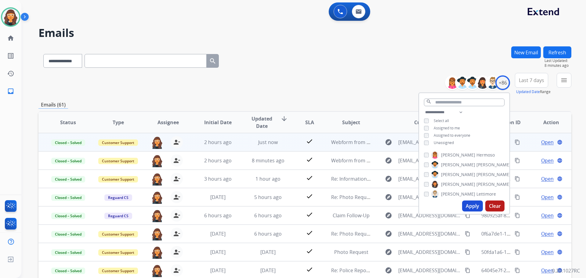
click at [467, 208] on button "Apply" at bounding box center [472, 205] width 21 height 11
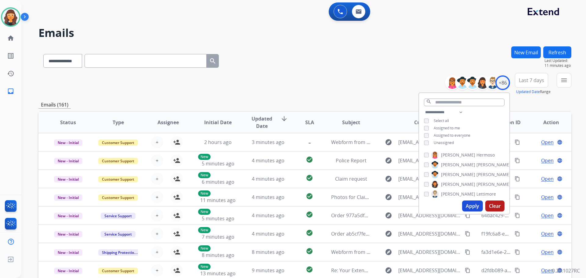
click at [465, 204] on button "Apply" at bounding box center [472, 205] width 21 height 11
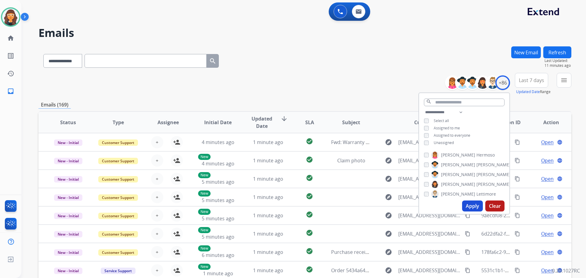
click at [357, 69] on div "**********" at bounding box center [304, 59] width 532 height 27
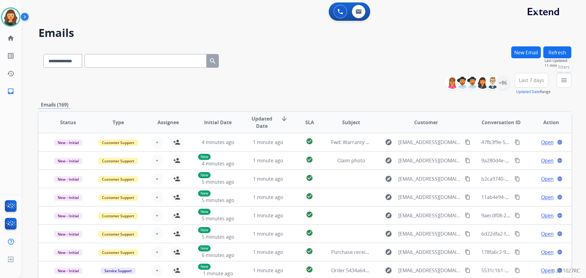
click at [564, 77] on mat-icon "menu" at bounding box center [563, 80] width 7 height 7
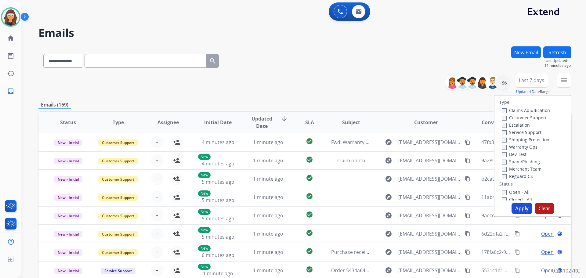
click at [501, 115] on label "Customer Support" at bounding box center [523, 118] width 45 height 6
click at [502, 140] on label "Shipping Protection" at bounding box center [525, 140] width 48 height 6
click at [518, 210] on button "Apply" at bounding box center [521, 208] width 21 height 11
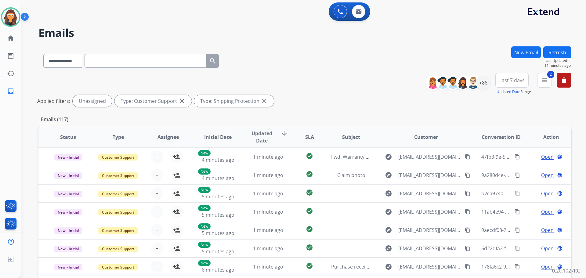
click at [286, 77] on div "**********" at bounding box center [304, 91] width 532 height 37
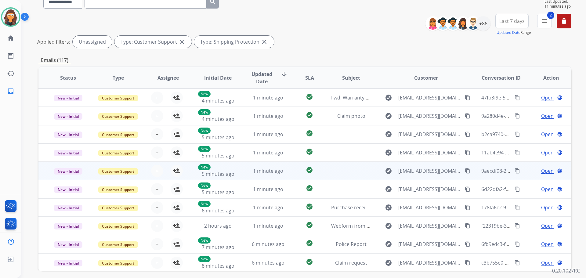
scroll to position [84, 0]
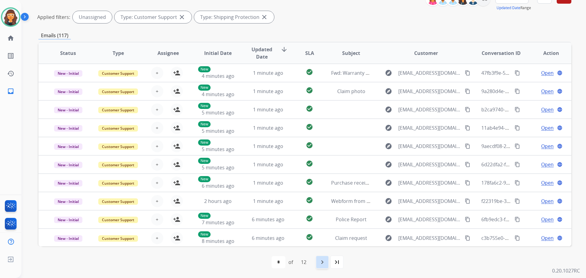
click at [325, 264] on mat-icon "navigate_next" at bounding box center [321, 261] width 7 height 7
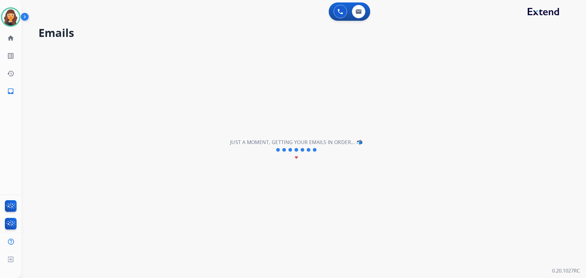
scroll to position [0, 0]
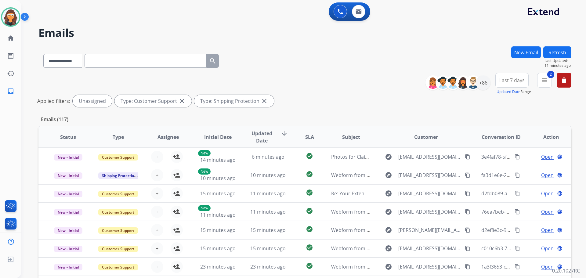
click at [296, 75] on div "**********" at bounding box center [304, 91] width 532 height 37
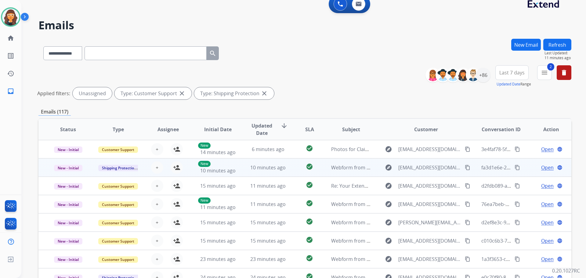
scroll to position [84, 0]
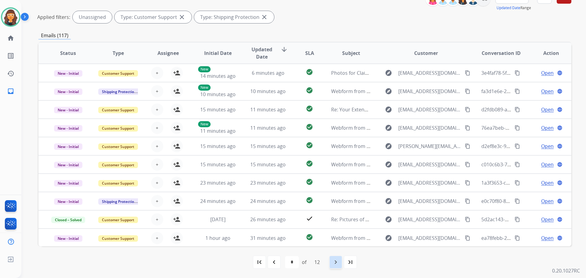
click at [335, 261] on mat-icon "navigate_next" at bounding box center [335, 261] width 7 height 7
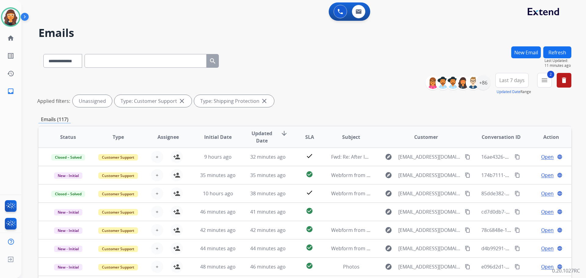
click at [364, 77] on div "**********" at bounding box center [304, 91] width 532 height 37
click at [542, 82] on mat-icon "menu" at bounding box center [543, 80] width 7 height 7
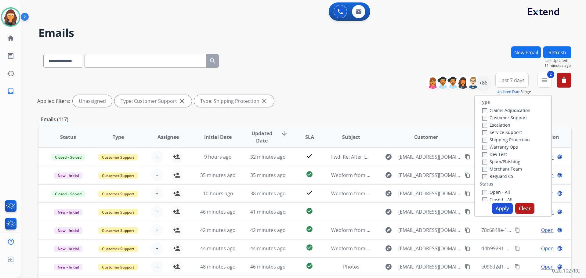
click at [353, 89] on div "**********" at bounding box center [304, 91] width 532 height 37
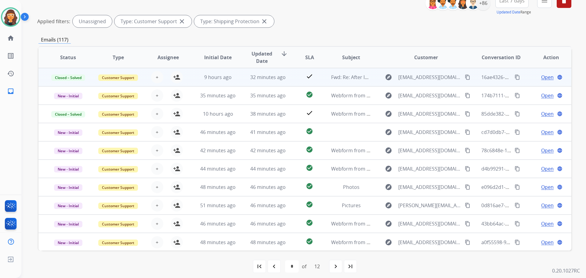
scroll to position [84, 0]
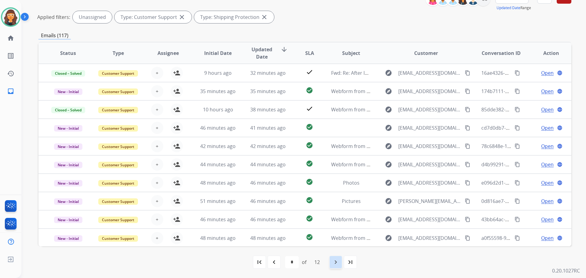
click at [337, 265] on mat-icon "navigate_next" at bounding box center [335, 261] width 7 height 7
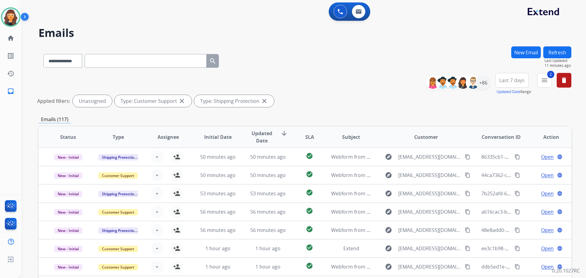
click at [286, 48] on div "**********" at bounding box center [304, 59] width 532 height 27
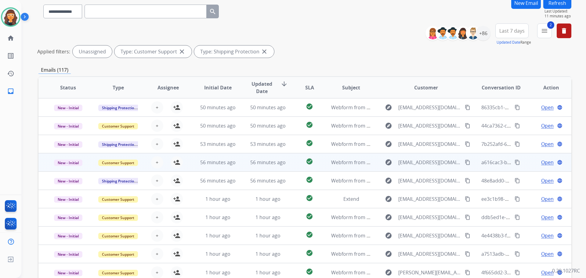
scroll to position [84, 0]
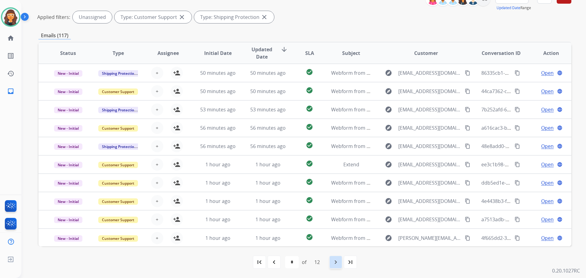
click at [337, 262] on mat-icon "navigate_next" at bounding box center [335, 261] width 7 height 7
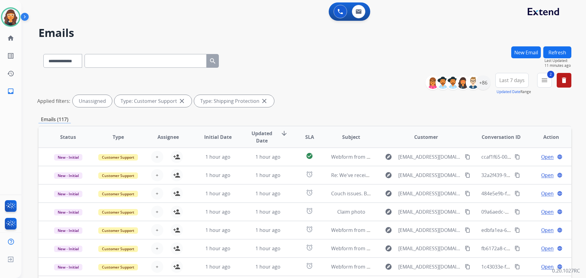
click at [294, 40] on div "**********" at bounding box center [296, 161] width 550 height 278
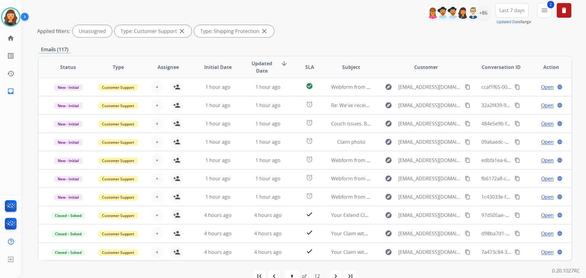
scroll to position [84, 0]
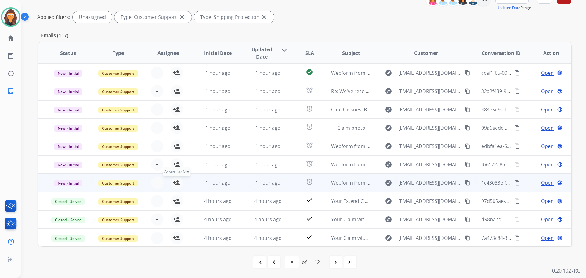
click at [174, 181] on mat-icon "person_add" at bounding box center [176, 182] width 7 height 7
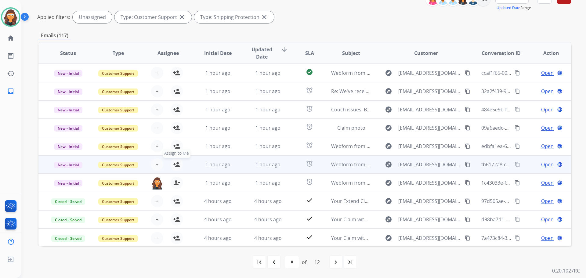
click at [174, 161] on mat-icon "person_add" at bounding box center [176, 164] width 7 height 7
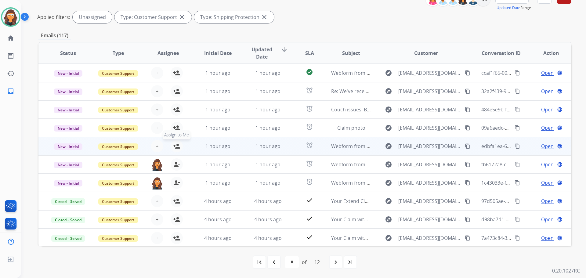
click at [176, 142] on mat-icon "person_add" at bounding box center [176, 145] width 7 height 7
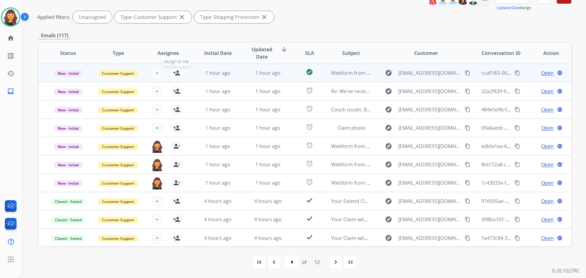
click at [174, 73] on mat-icon "person_add" at bounding box center [176, 72] width 7 height 7
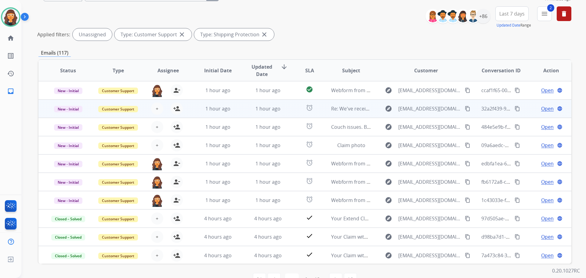
scroll to position [0, 0]
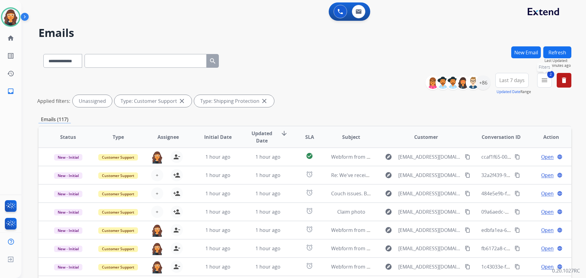
click at [547, 79] on mat-icon "menu" at bounding box center [543, 80] width 7 height 7
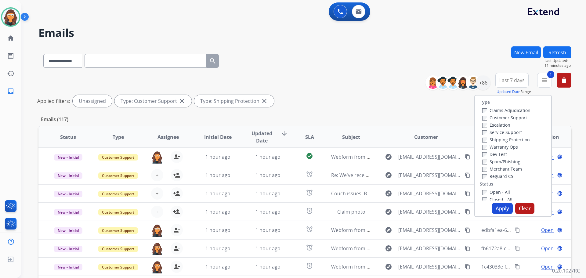
click at [520, 206] on button "Clear" at bounding box center [524, 208] width 19 height 11
select select "*"
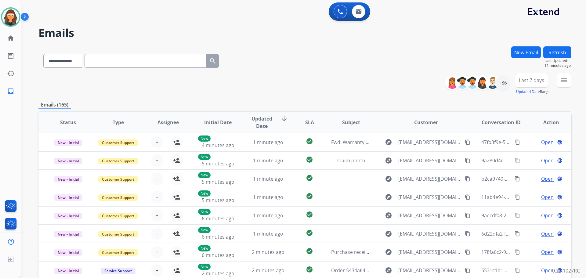
click at [295, 56] on div "**********" at bounding box center [304, 59] width 532 height 27
click at [503, 84] on div "+86" at bounding box center [502, 82] width 15 height 15
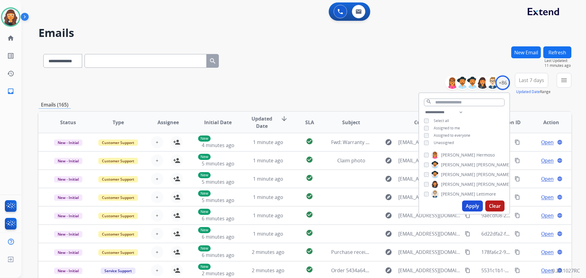
click at [470, 204] on button "Apply" at bounding box center [472, 205] width 21 height 11
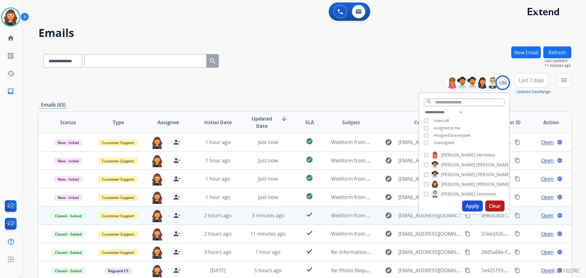
click at [293, 88] on div "**********" at bounding box center [304, 84] width 532 height 22
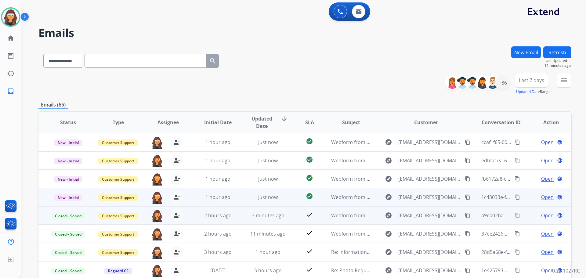
click at [541, 196] on span "Open" at bounding box center [547, 196] width 13 height 7
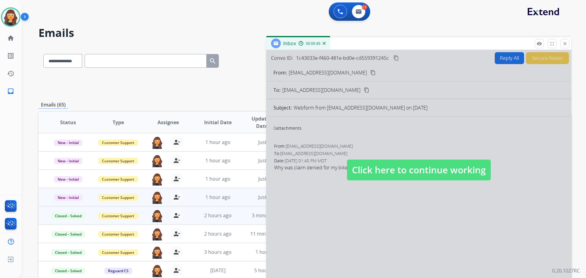
drag, startPoint x: 427, startPoint y: 159, endPoint x: 431, endPoint y: 171, distance: 12.4
click at [429, 167] on div "Click here to continue working" at bounding box center [418, 164] width 305 height 228
drag, startPoint x: 437, startPoint y: 177, endPoint x: 440, endPoint y: 172, distance: 5.6
click at [437, 177] on span "Click here to continue working" at bounding box center [419, 169] width 144 height 21
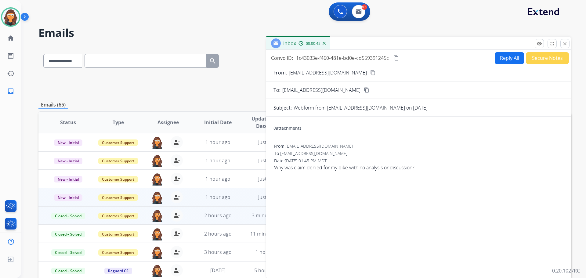
click at [323, 74] on p "[EMAIL_ADDRESS][DOMAIN_NAME]" at bounding box center [327, 72] width 78 height 7
click at [323, 75] on p "[EMAIL_ADDRESS][DOMAIN_NAME]" at bounding box center [327, 72] width 78 height 7
click at [323, 76] on p "[EMAIL_ADDRESS][DOMAIN_NAME]" at bounding box center [327, 72] width 78 height 7
copy p "From:"
click at [66, 61] on select "**********" at bounding box center [62, 61] width 38 height 14
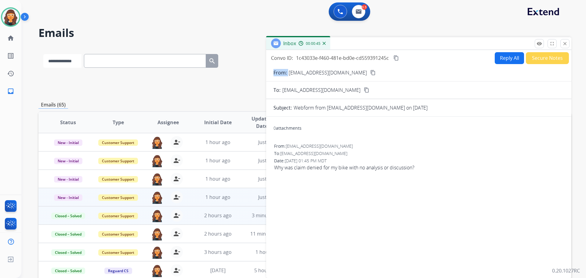
select select "**********"
click at [43, 54] on select "**********" at bounding box center [62, 61] width 38 height 14
click at [110, 56] on input "text" at bounding box center [145, 61] width 122 height 14
paste input "**********"
type input "**********"
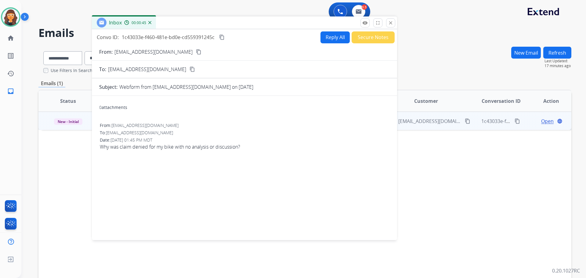
drag, startPoint x: 350, startPoint y: 55, endPoint x: 179, endPoint y: 25, distance: 173.4
click at [179, 25] on div "Inbox 00:00:45" at bounding box center [244, 22] width 305 height 13
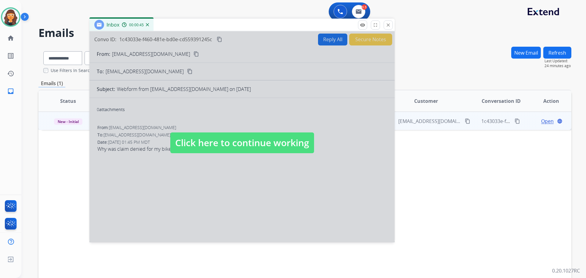
drag, startPoint x: 179, startPoint y: 24, endPoint x: 127, endPoint y: 136, distance: 123.1
click at [131, 31] on div "Inbox 00:00:45" at bounding box center [241, 25] width 305 height 13
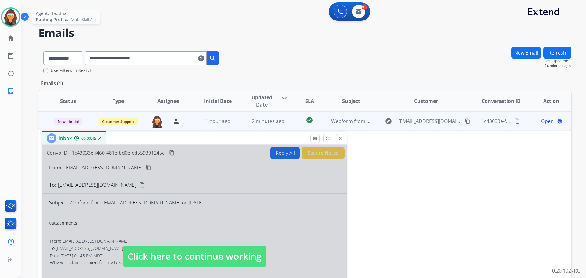
click at [13, 18] on img at bounding box center [10, 17] width 17 height 17
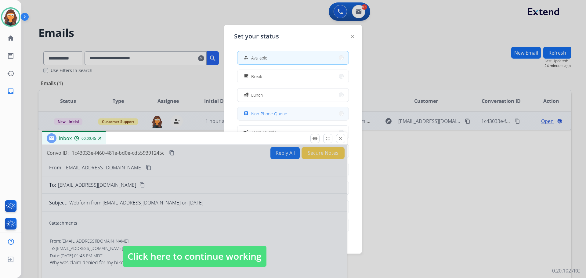
click at [263, 112] on span "Non-Phone Queue" at bounding box center [269, 113] width 36 height 6
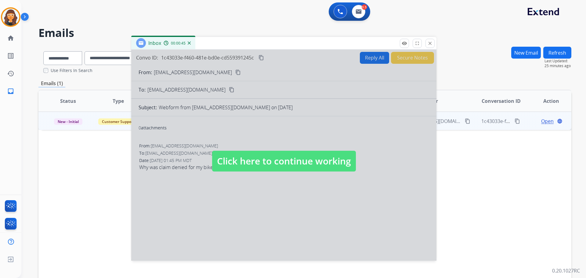
drag, startPoint x: 240, startPoint y: 141, endPoint x: 327, endPoint y: 48, distance: 127.7
click at [327, 48] on div "Inbox 00:00:45" at bounding box center [283, 43] width 305 height 13
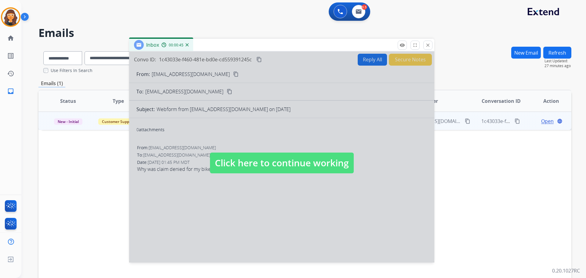
click at [224, 160] on span "Click here to continue working" at bounding box center [282, 162] width 144 height 21
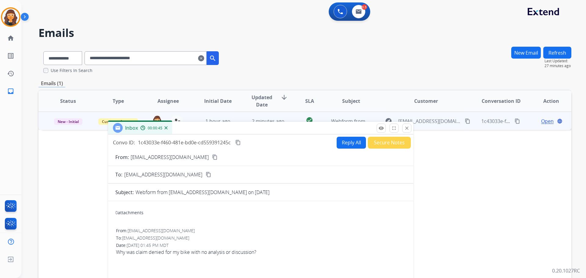
drag, startPoint x: 212, startPoint y: 44, endPoint x: 179, endPoint y: 149, distance: 109.7
click at [179, 134] on div "Inbox 00:00:45" at bounding box center [260, 128] width 305 height 13
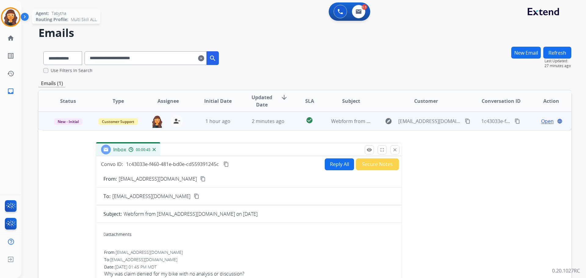
click at [9, 21] on img at bounding box center [10, 17] width 17 height 17
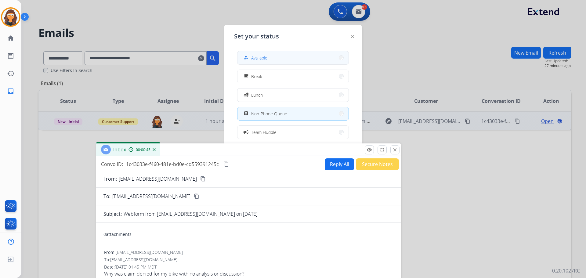
click at [265, 56] on span "Available" at bounding box center [259, 58] width 16 height 6
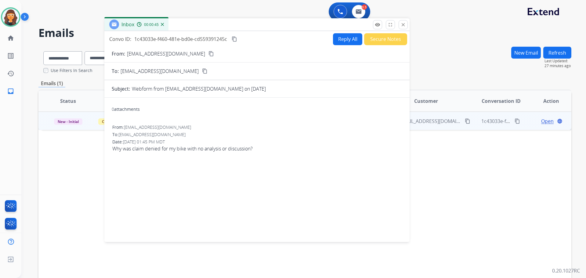
drag, startPoint x: 211, startPoint y: 152, endPoint x: 219, endPoint y: 27, distance: 125.3
click at [219, 27] on div "Inbox 00:00:45" at bounding box center [256, 24] width 305 height 13
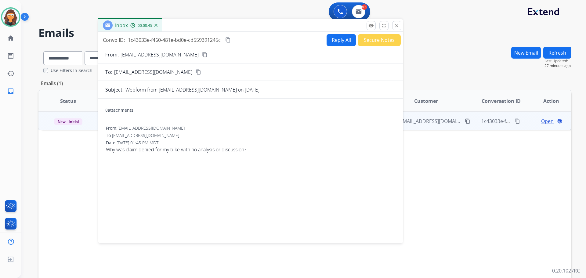
drag, startPoint x: 218, startPoint y: 25, endPoint x: 211, endPoint y: 26, distance: 6.5
click at [211, 26] on div "Inbox 00:00:45" at bounding box center [250, 25] width 305 height 13
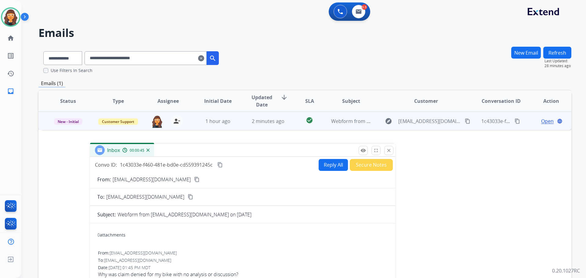
drag, startPoint x: 208, startPoint y: 29, endPoint x: 80, endPoint y: 68, distance: 134.3
click at [200, 154] on div "Inbox 00:00:45" at bounding box center [242, 150] width 305 height 13
click at [9, 20] on img at bounding box center [10, 17] width 17 height 17
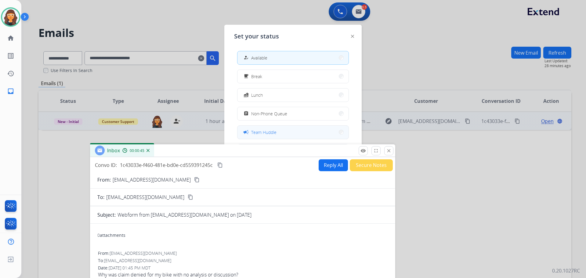
click at [284, 131] on button "campaign Team Huddle" at bounding box center [292, 132] width 111 height 13
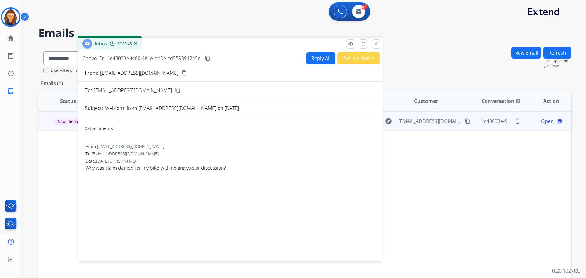
drag, startPoint x: 228, startPoint y: 150, endPoint x: 215, endPoint y: 44, distance: 107.5
click at [215, 44] on div "Inbox 00:00:45" at bounding box center [229, 44] width 305 height 13
click at [315, 62] on button "Reply All" at bounding box center [320, 58] width 29 height 12
select select "**********"
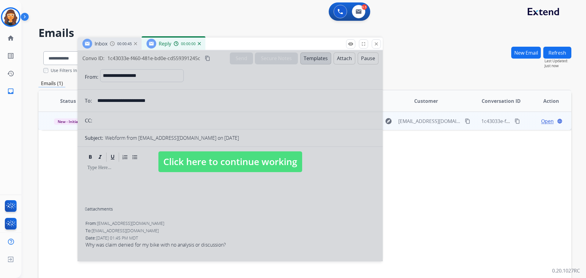
drag, startPoint x: 263, startPoint y: 161, endPoint x: 263, endPoint y: 157, distance: 4.3
click at [262, 160] on span "Click here to continue working" at bounding box center [230, 161] width 144 height 21
select select
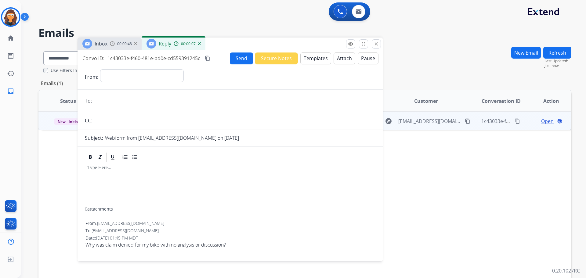
click at [199, 43] on img at bounding box center [199, 43] width 3 height 3
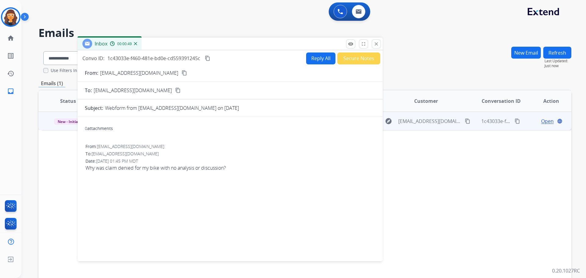
click at [307, 58] on button "Reply All" at bounding box center [320, 58] width 29 height 12
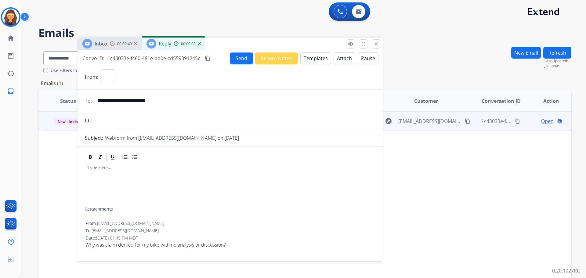
select select "**********"
click at [316, 59] on button "Templates" at bounding box center [315, 58] width 31 height 12
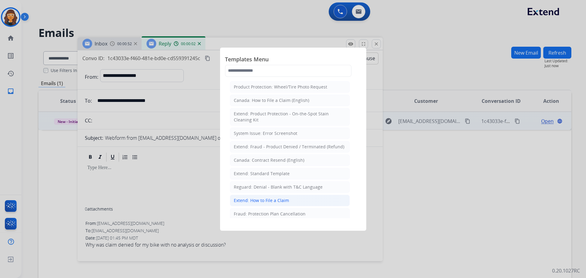
click at [253, 196] on li "Extend: How to File a Claim" at bounding box center [290, 201] width 120 height 12
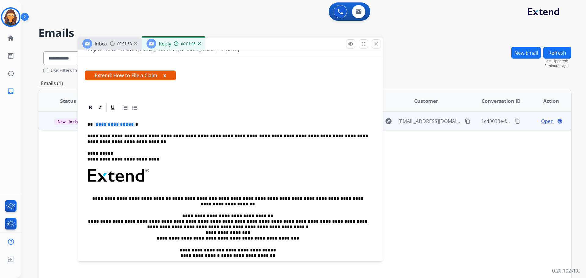
scroll to position [91, 0]
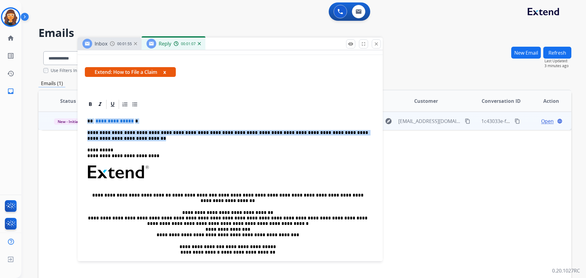
drag, startPoint x: 87, startPoint y: 118, endPoint x: 117, endPoint y: 139, distance: 36.6
click at [117, 139] on div "**********" at bounding box center [230, 194] width 290 height 169
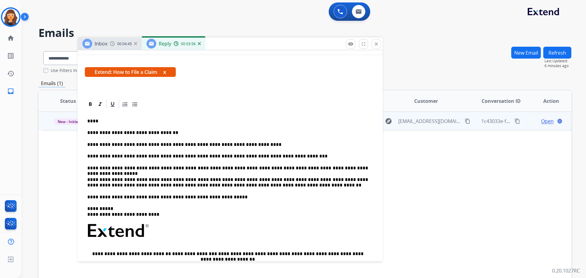
click at [93, 121] on p "****" at bounding box center [227, 120] width 281 height 5
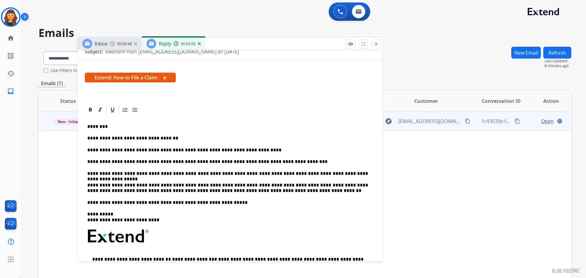
scroll to position [122, 0]
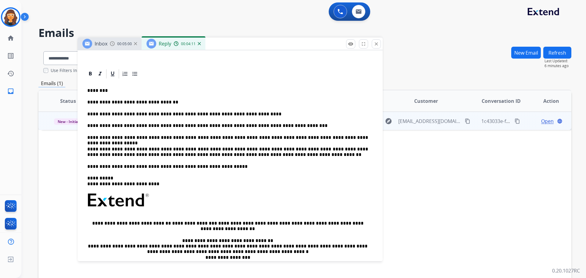
click at [187, 138] on p "**********" at bounding box center [227, 137] width 281 height 5
click at [295, 138] on p "**********" at bounding box center [227, 137] width 281 height 5
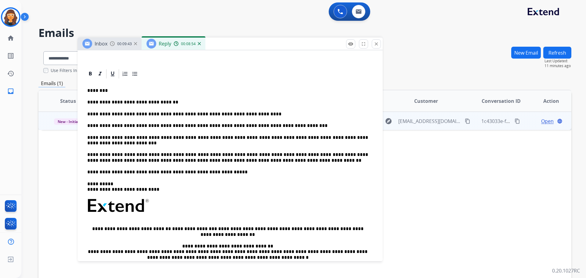
click at [130, 171] on p "**********" at bounding box center [227, 171] width 281 height 5
click at [131, 171] on p "**********" at bounding box center [227, 171] width 281 height 5
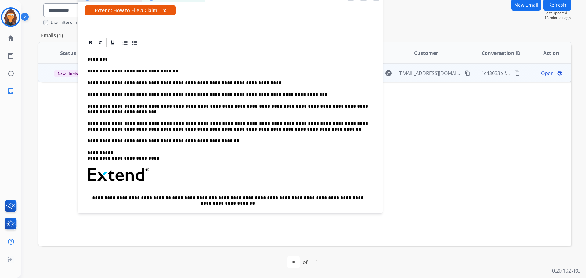
scroll to position [106, 0]
click at [130, 138] on p "**********" at bounding box center [227, 140] width 281 height 5
click at [343, 105] on p "**********" at bounding box center [227, 108] width 281 height 11
click at [130, 138] on p "**********" at bounding box center [227, 140] width 281 height 5
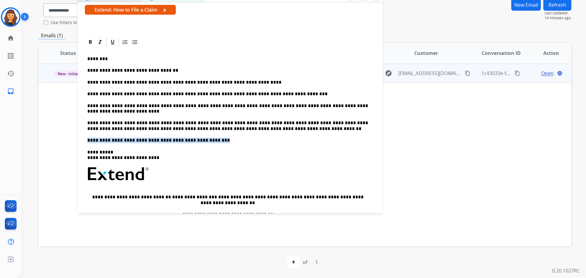
drag, startPoint x: 87, startPoint y: 139, endPoint x: 200, endPoint y: 139, distance: 113.4
click at [200, 139] on div "**********" at bounding box center [230, 164] width 290 height 232
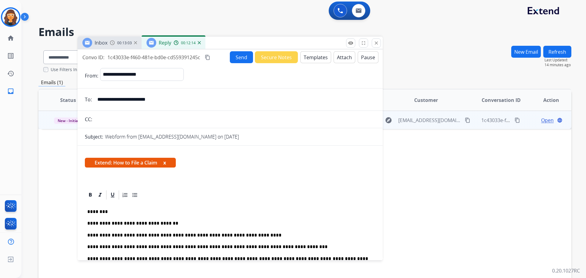
scroll to position [0, 0]
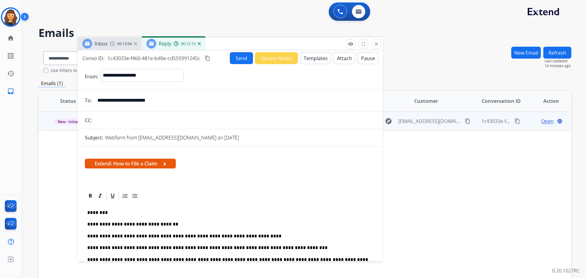
click at [238, 54] on button "Send" at bounding box center [241, 58] width 23 height 12
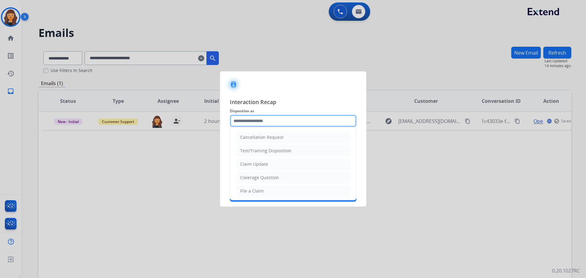
drag, startPoint x: 249, startPoint y: 123, endPoint x: 250, endPoint y: 130, distance: 7.7
click at [249, 127] on div "Cancellation Request Test/Training Disposition Claim Update Coverage Question F…" at bounding box center [293, 121] width 127 height 12
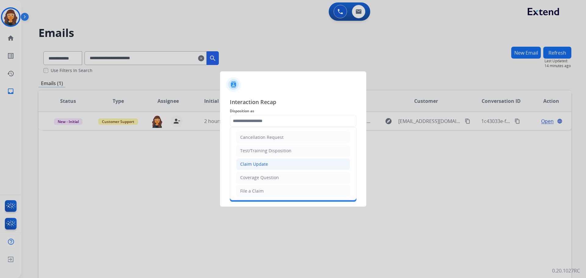
click at [253, 164] on div "Claim Update" at bounding box center [254, 164] width 28 height 6
type input "**********"
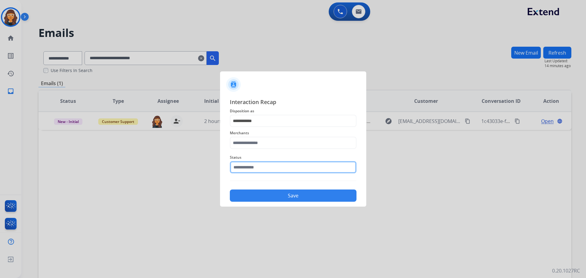
click at [254, 164] on input "text" at bounding box center [293, 167] width 127 height 12
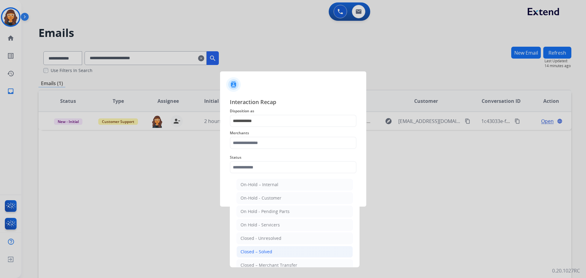
click at [253, 251] on div "Closed – Solved" at bounding box center [256, 252] width 32 height 6
type input "**********"
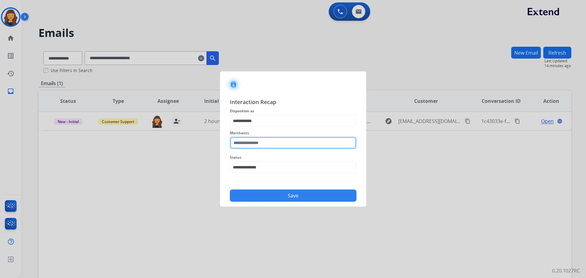
click at [253, 141] on input "text" at bounding box center [293, 143] width 127 height 12
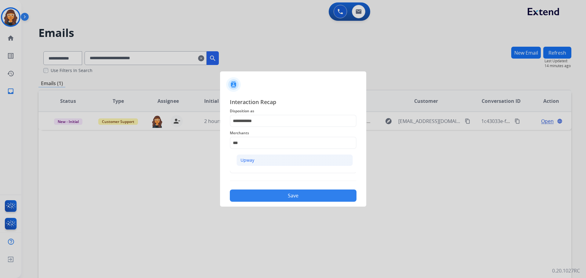
click at [253, 161] on div "Upway" at bounding box center [247, 160] width 14 height 6
type input "*****"
click at [253, 194] on button "Save" at bounding box center [293, 195] width 127 height 12
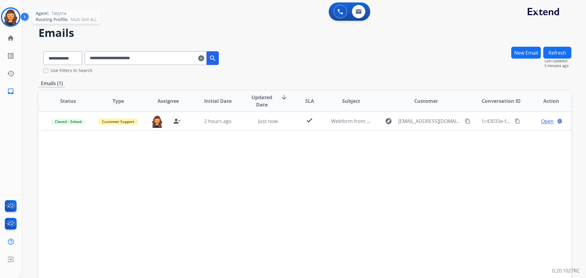
click at [10, 17] on img at bounding box center [10, 17] width 17 height 17
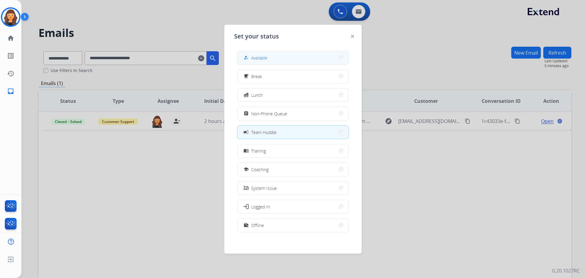
click at [263, 57] on span "Available" at bounding box center [259, 58] width 16 height 6
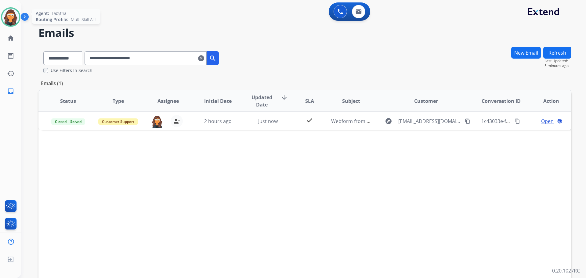
click at [13, 21] on img at bounding box center [10, 17] width 17 height 17
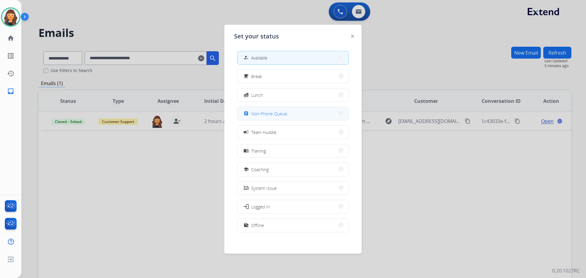
click at [283, 113] on span "Non-Phone Queue" at bounding box center [269, 113] width 36 height 6
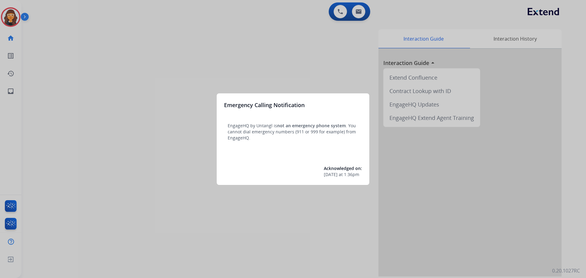
click at [63, 84] on div at bounding box center [293, 139] width 586 height 278
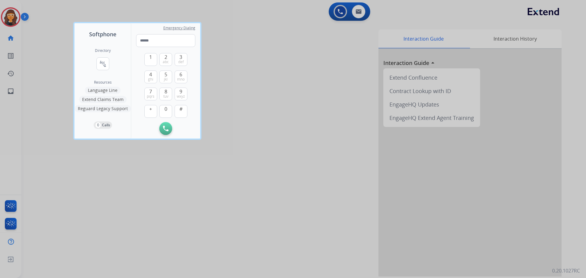
click at [63, 44] on div at bounding box center [293, 139] width 586 height 278
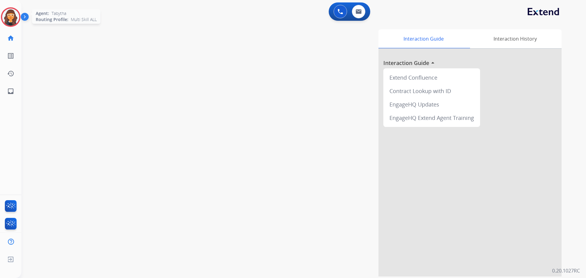
click at [13, 17] on img at bounding box center [10, 17] width 17 height 17
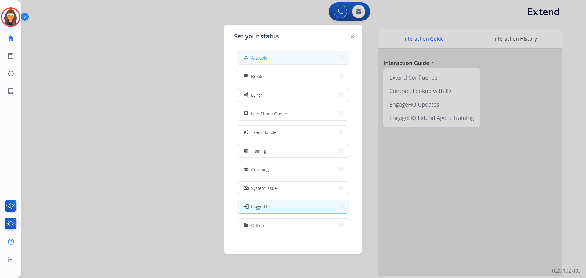
click at [275, 58] on button "how_to_reg Available" at bounding box center [292, 57] width 111 height 13
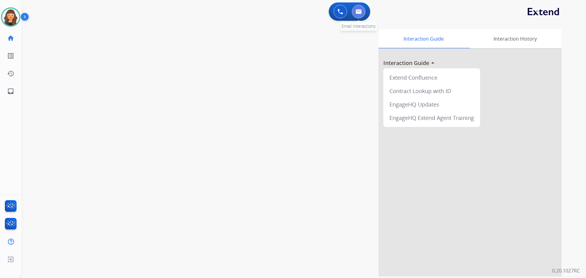
click at [360, 11] on img at bounding box center [358, 11] width 6 height 5
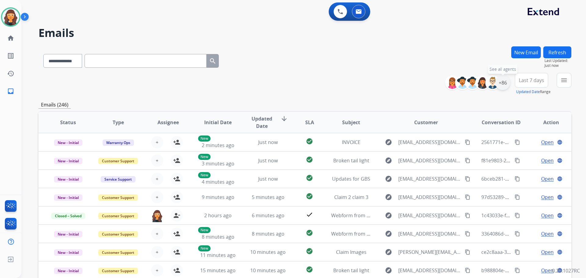
click at [501, 85] on div "+86" at bounding box center [502, 82] width 15 height 15
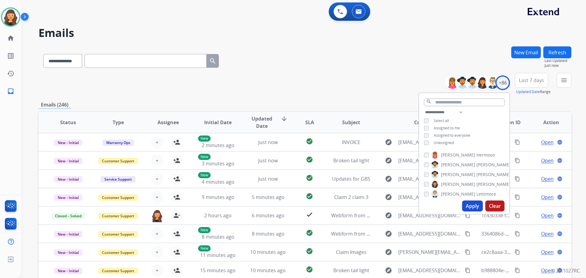
click at [464, 204] on button "Apply" at bounding box center [472, 205] width 21 height 11
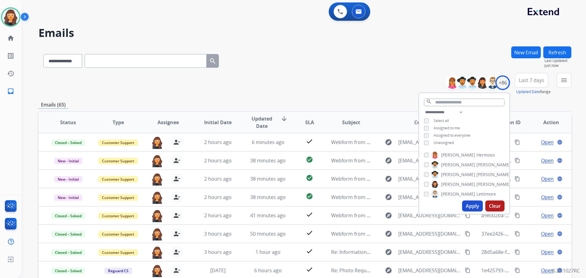
click at [273, 56] on div "**********" at bounding box center [304, 59] width 532 height 27
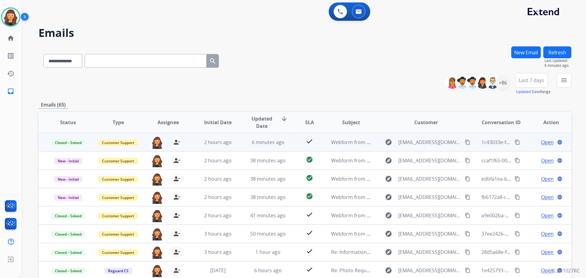
click at [514, 142] on mat-icon "content_copy" at bounding box center [516, 141] width 5 height 5
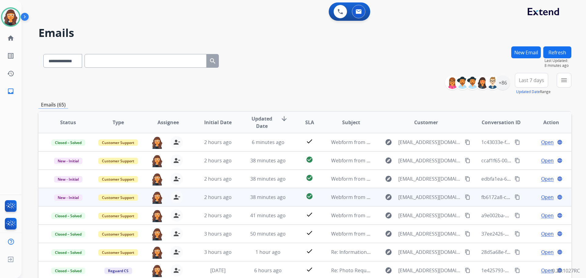
click at [543, 196] on span "Open" at bounding box center [547, 196] width 13 height 7
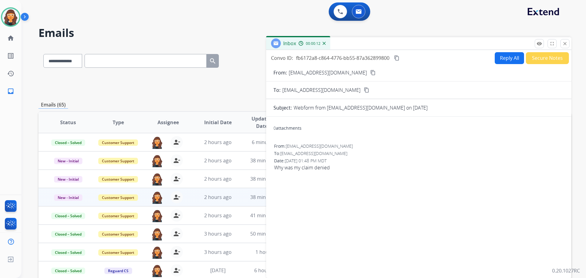
click at [303, 77] on form "From: Cheers_87@hotmail.com content_copy To: support@extend.com content_copy Su…" at bounding box center [418, 169] width 305 height 211
copy p "From:"
click at [55, 60] on select "**********" at bounding box center [62, 61] width 38 height 14
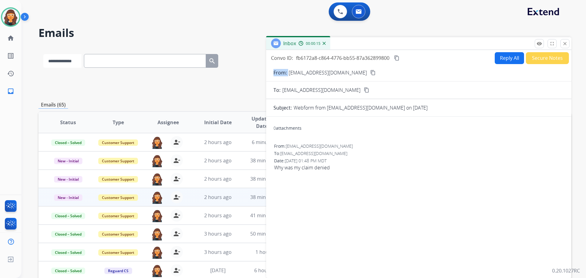
select select "**********"
click at [43, 54] on select "**********" at bounding box center [62, 61] width 38 height 14
click at [94, 60] on input "text" at bounding box center [145, 61] width 122 height 14
paste input "**********"
type input "**********"
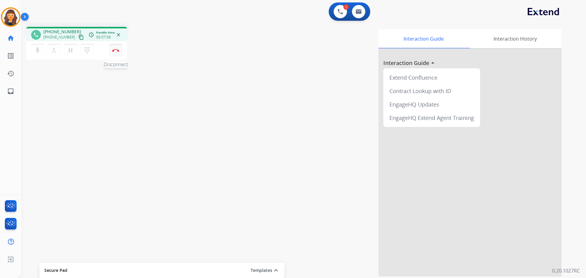
click at [115, 50] on img at bounding box center [115, 50] width 7 height 3
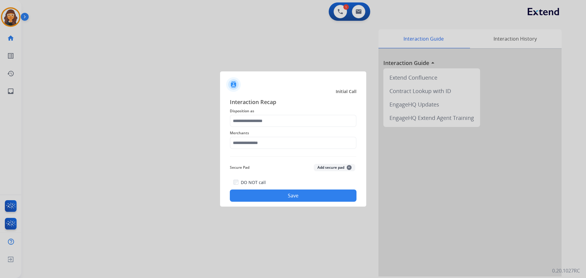
drag, startPoint x: 265, startPoint y: 129, endPoint x: 272, endPoint y: 129, distance: 7.0
click at [266, 129] on div "Merchants" at bounding box center [293, 139] width 127 height 24
click at [272, 122] on input "text" at bounding box center [293, 121] width 127 height 12
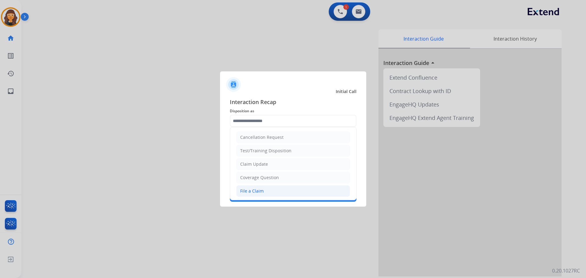
click at [256, 191] on div "File a Claim" at bounding box center [251, 191] width 23 height 6
type input "**********"
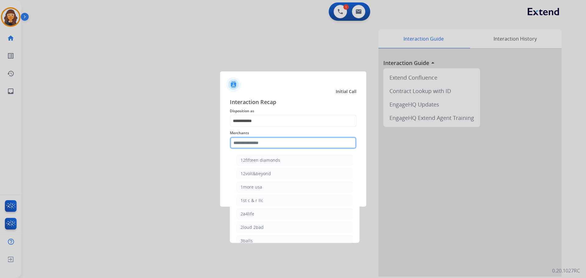
click at [244, 142] on input "text" at bounding box center [293, 143] width 127 height 12
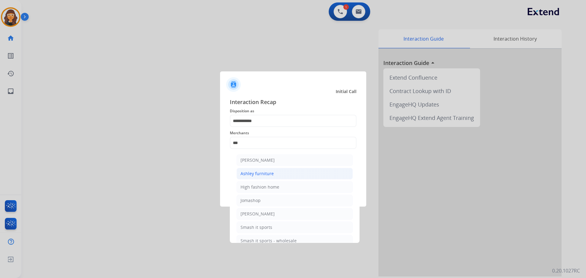
click at [254, 174] on div "Ashley furniture" at bounding box center [256, 173] width 33 height 6
type input "**********"
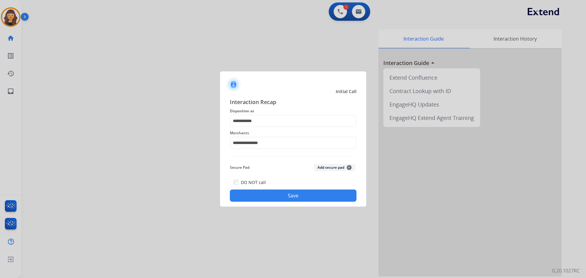
click at [256, 193] on button "Save" at bounding box center [293, 195] width 127 height 12
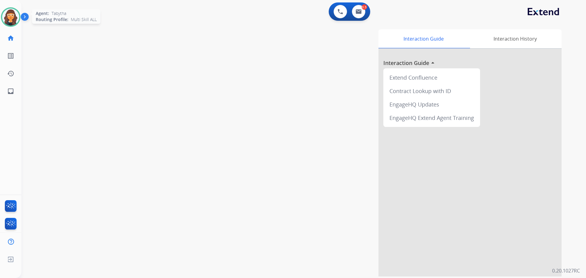
click at [10, 13] on img at bounding box center [10, 17] width 17 height 17
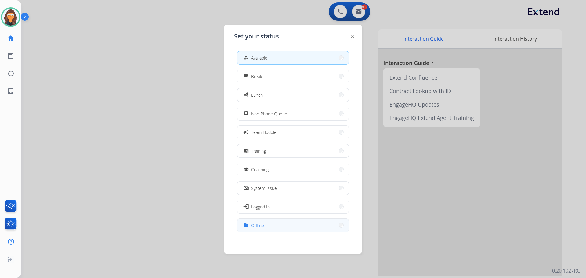
click at [249, 223] on div "work_off" at bounding box center [246, 224] width 9 height 7
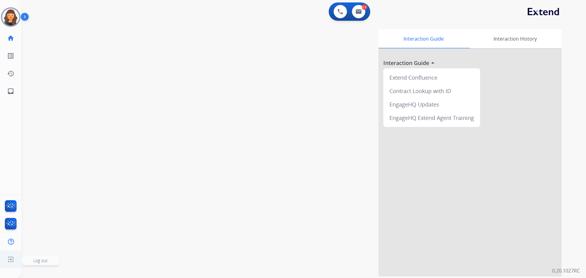
click at [11, 258] on img at bounding box center [10, 259] width 11 height 12
click at [36, 261] on span "Log out" at bounding box center [40, 260] width 14 height 6
